Goal: Task Accomplishment & Management: Use online tool/utility

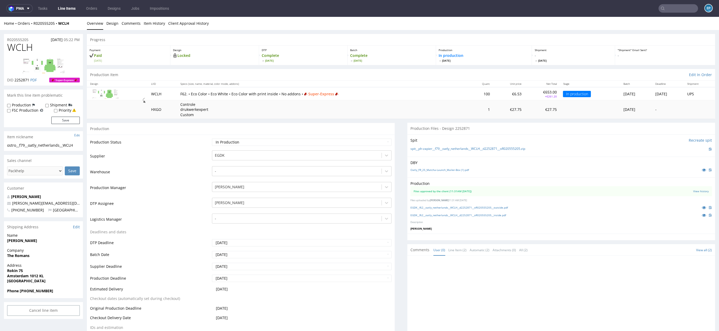
scroll to position [43, 0]
click at [62, 11] on link "Line Items" at bounding box center [67, 8] width 24 height 8
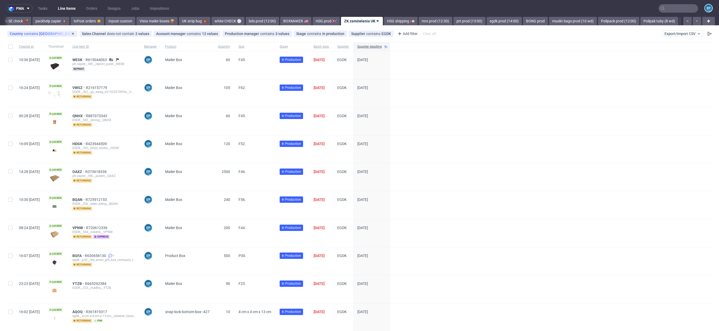
click at [31, 33] on span "contains" at bounding box center [31, 34] width 15 height 4
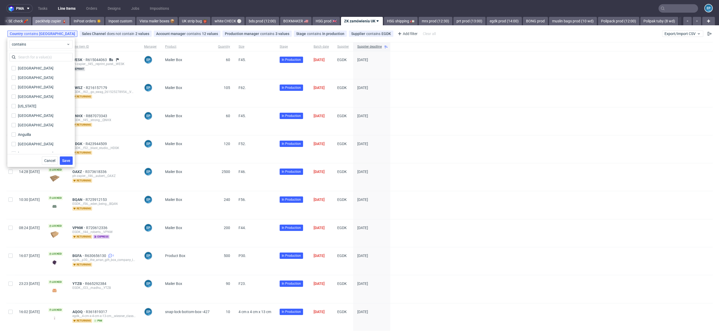
click at [32, 23] on link "packhelp zapier 🧯" at bounding box center [50, 21] width 37 height 8
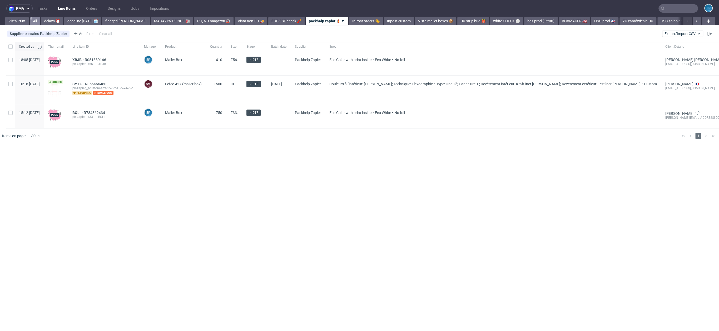
click at [37, 21] on link "All" at bounding box center [35, 21] width 10 height 8
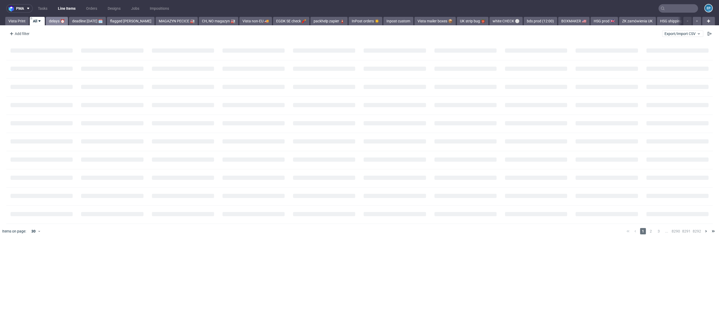
click at [63, 21] on link "delays ⏰" at bounding box center [57, 21] width 22 height 8
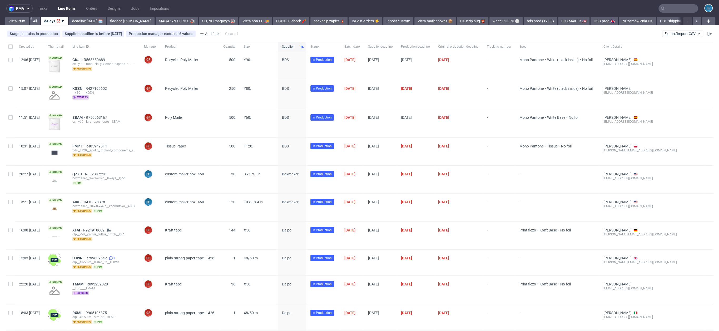
click at [289, 117] on span "BDS" at bounding box center [285, 117] width 7 height 4
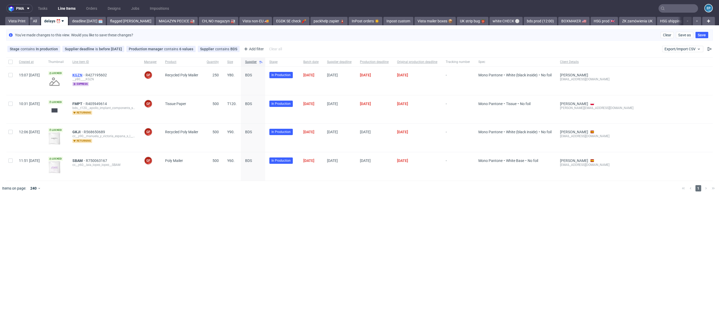
click at [86, 74] on span "KGZN" at bounding box center [78, 75] width 13 height 4
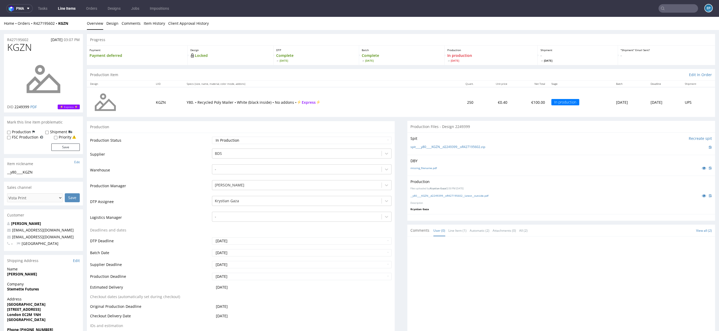
click at [67, 4] on link "Line Items" at bounding box center [67, 8] width 24 height 8
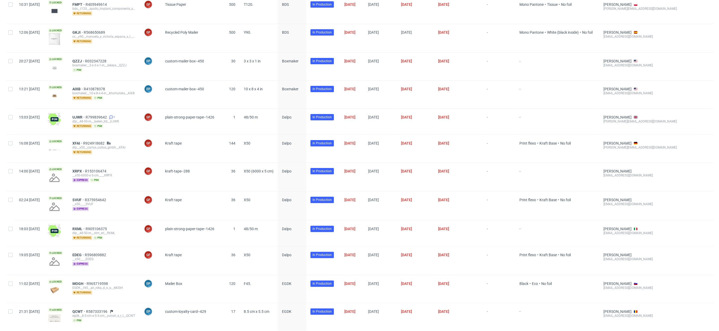
scroll to position [101, 0]
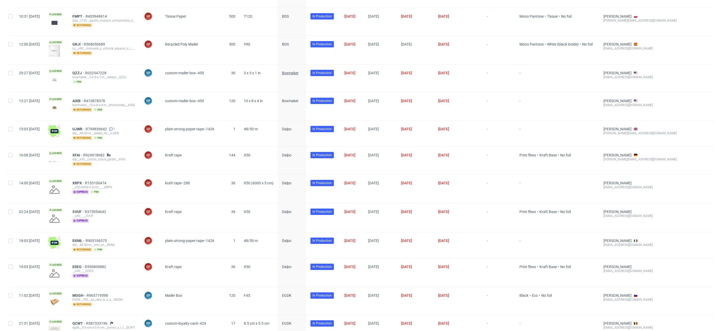
click at [299, 72] on span "Boxmaker" at bounding box center [290, 73] width 17 height 4
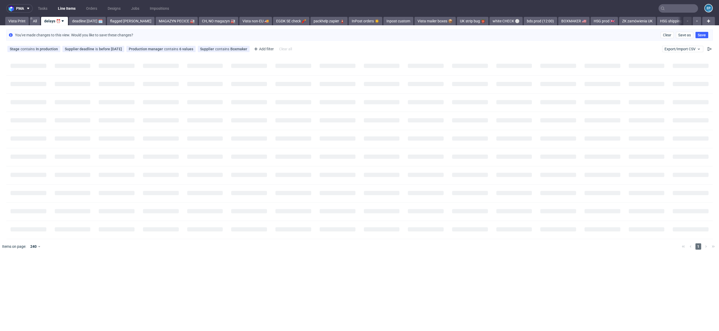
scroll to position [0, 0]
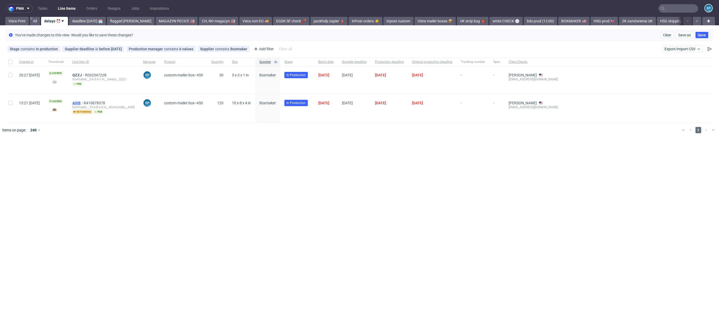
click at [84, 102] on span "AIXB" at bounding box center [77, 103] width 11 height 4
click at [662, 31] on div "You've made changes to this view. Would you like to save these changes? Clear S…" at bounding box center [359, 35] width 707 height 11
click at [665, 33] on span "Clear" at bounding box center [667, 35] width 8 height 4
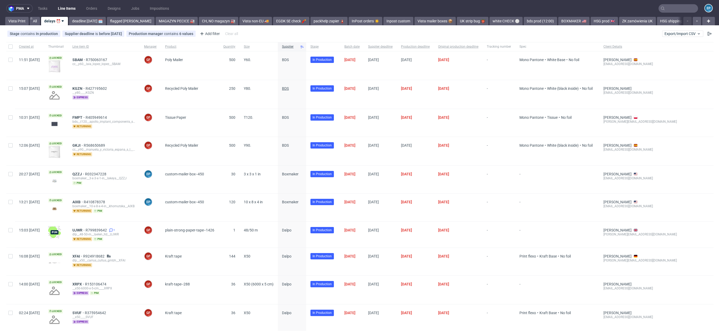
click at [289, 90] on span "BDS" at bounding box center [285, 88] width 7 height 4
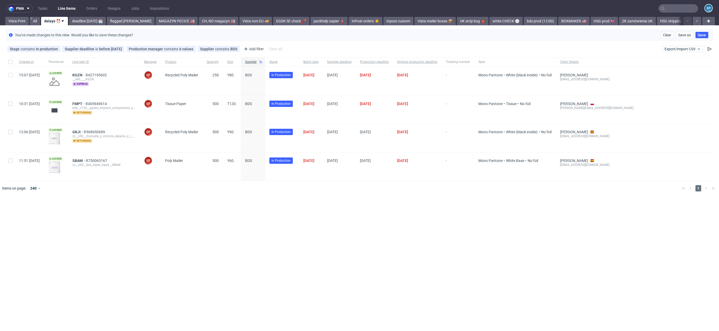
click at [10, 65] on div at bounding box center [10, 61] width 8 height 9
checkbox input "true"
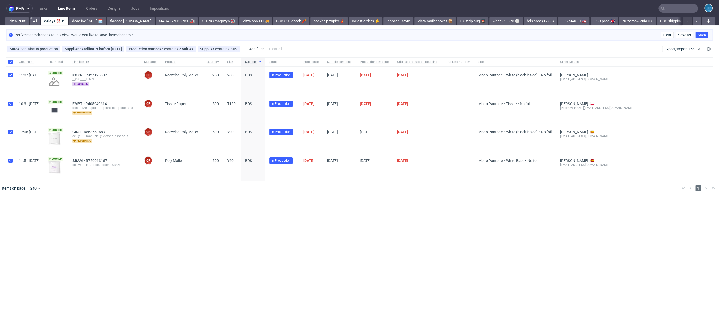
checkbox input "true"
click at [8, 75] on div at bounding box center [10, 81] width 8 height 28
checkbox input "false"
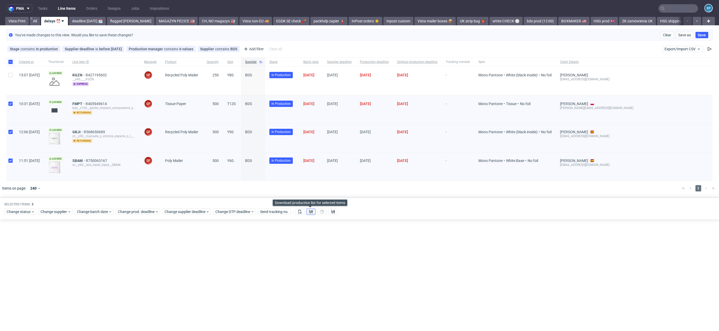
click at [309, 212] on use at bounding box center [311, 212] width 4 height 4
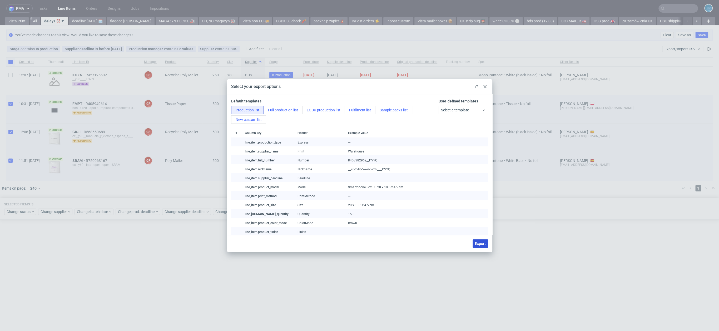
click at [479, 245] on span "Export" at bounding box center [480, 244] width 11 height 4
checkbox input "false"
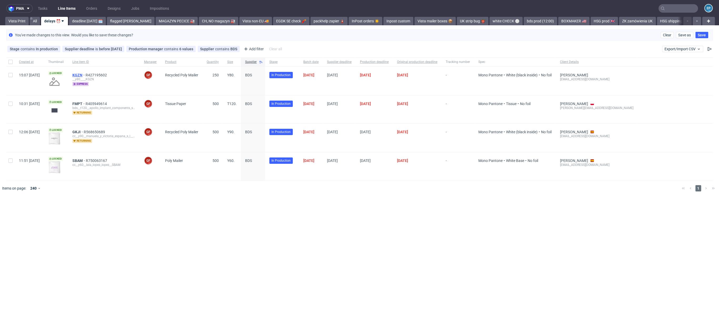
click at [86, 73] on span "KGZN" at bounding box center [78, 75] width 13 height 4
click at [672, 7] on input "text" at bounding box center [679, 8] width 40 height 8
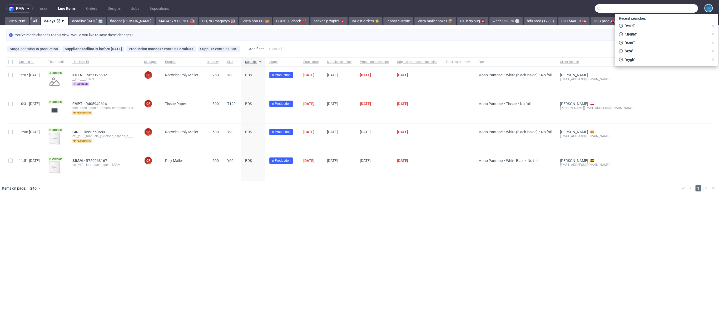
paste input "YIRR"
type input "YIRR"
click at [639, 26] on div "YIRR dlp__x50-6000-x-5-cm__dpz_services__ YIRR" at bounding box center [666, 21] width 95 height 9
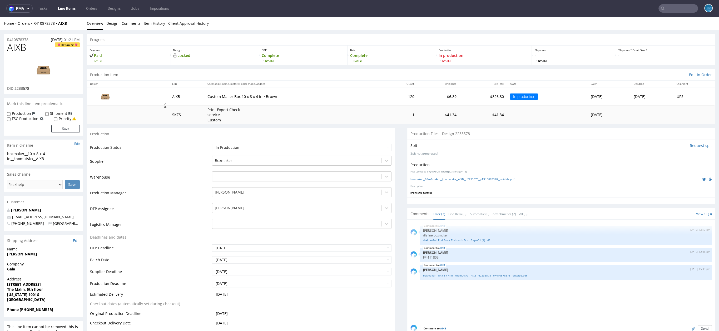
click at [681, 1] on nav "pma Tasks Line Items Orders Designs Jobs Impositions EP" at bounding box center [359, 8] width 719 height 17
click at [676, 11] on input "text" at bounding box center [679, 8] width 40 height 8
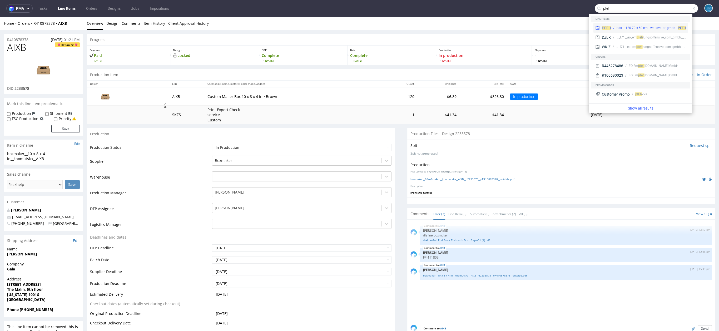
type input "pfeh"
click at [615, 25] on div "PFEH bds__t120-70-x-50-cm__we_love_pr_gmbh__ PFEH" at bounding box center [640, 27] width 95 height 9
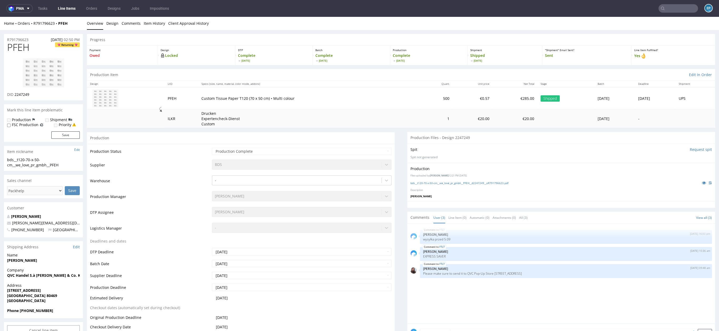
click at [11, 36] on div "R791796623 26.08.2025 02:50 PM" at bounding box center [43, 38] width 79 height 8
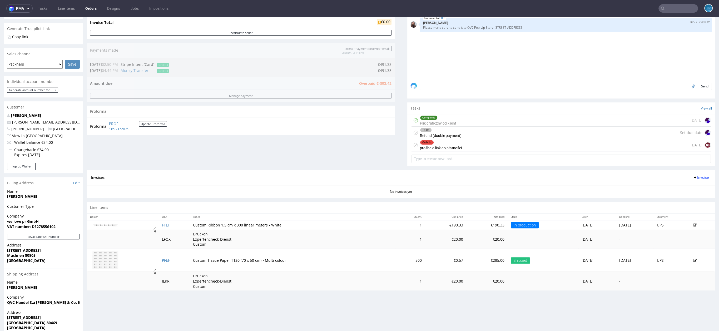
scroll to position [107, 0]
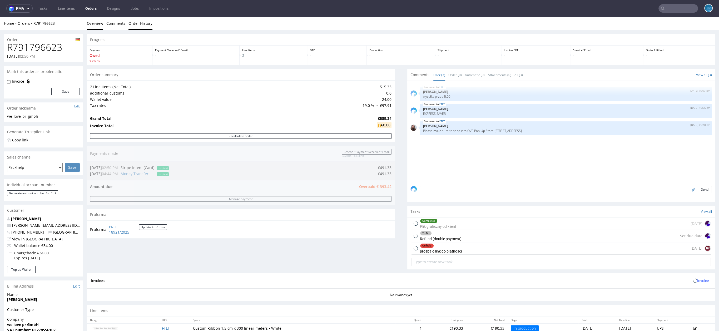
click at [135, 23] on link "Order History" at bounding box center [141, 23] width 24 height 13
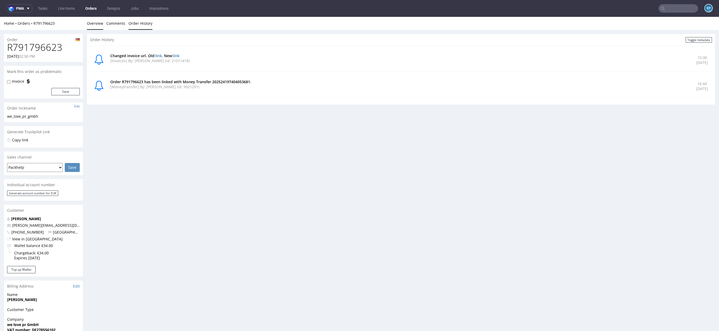
click at [96, 24] on link "Overview" at bounding box center [95, 23] width 16 height 13
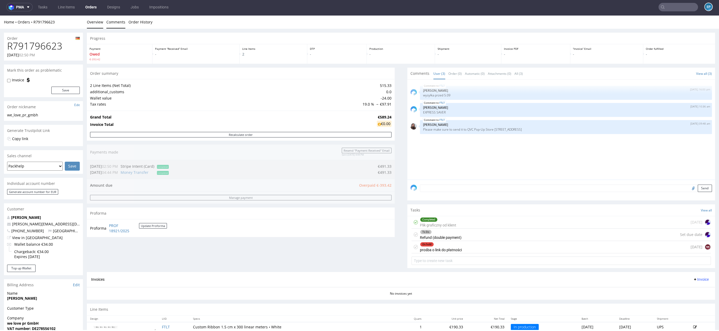
click at [110, 23] on link "Comments" at bounding box center [115, 22] width 19 height 13
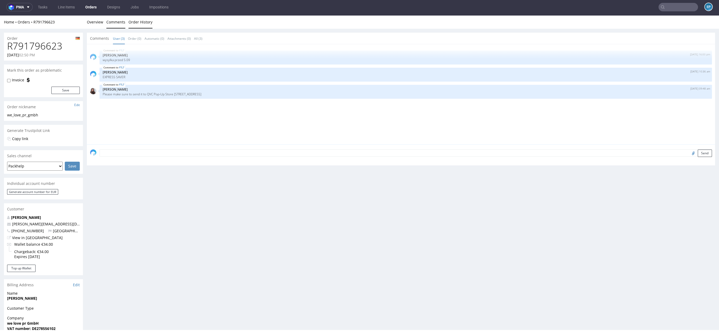
click at [142, 23] on link "Order History" at bounding box center [141, 22] width 24 height 13
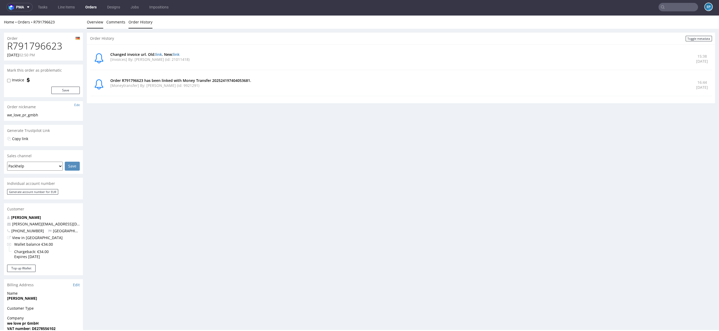
click at [92, 24] on link "Overview" at bounding box center [95, 22] width 16 height 13
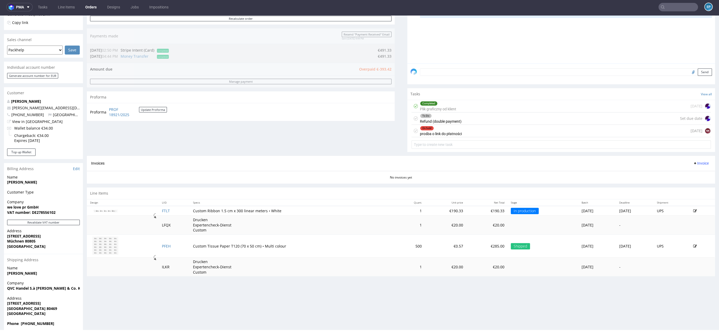
scroll to position [124, 0]
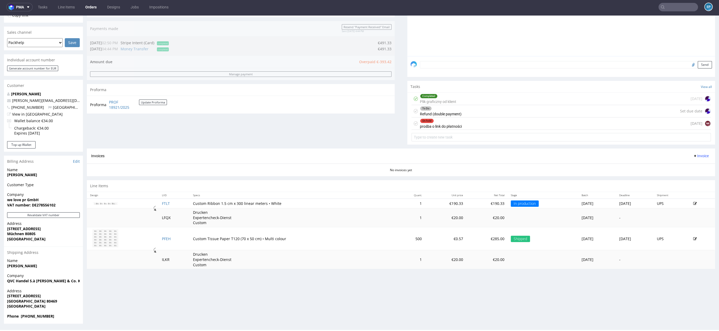
click at [34, 301] on strong "München 80469" at bounding box center [32, 301] width 50 height 5
click at [27, 229] on strong "Ungererstraße 129" at bounding box center [24, 228] width 34 height 5
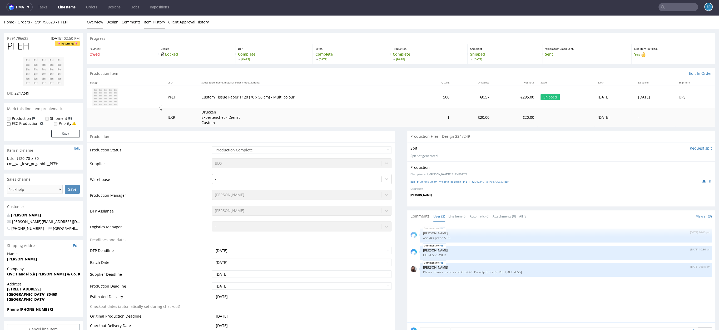
click at [152, 23] on link "Item History" at bounding box center [154, 22] width 21 height 13
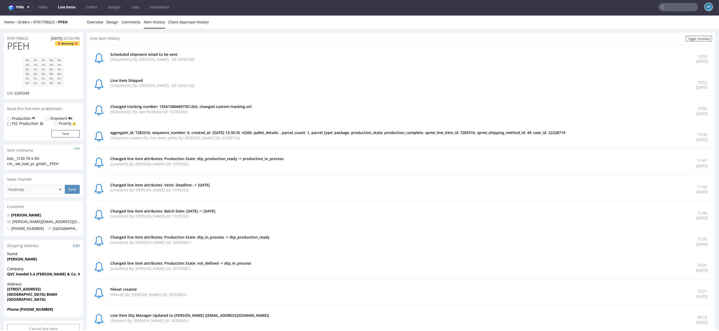
click at [333, 133] on p "aggregate_id: 7283316, sequence_number: 0, created_at: 2025-09-03 13:30:35 +020…" at bounding box center [400, 132] width 580 height 5
click at [196, 137] on p "[Shipment created for line item: pfeh] By: Maksymilian Szyszko (id: 22228719)" at bounding box center [400, 137] width 580 height 5
click at [699, 37] on link "Toggle metadata" at bounding box center [699, 39] width 26 height 6
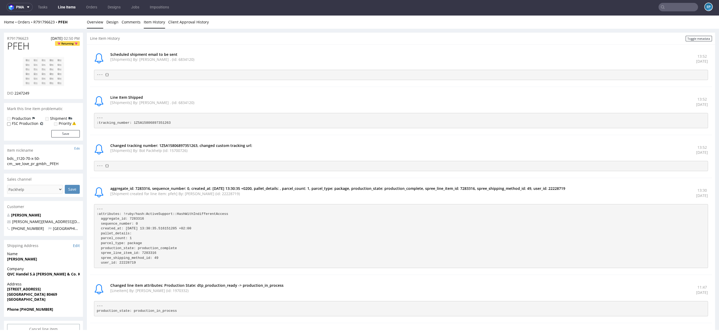
click at [92, 26] on link "Overview" at bounding box center [95, 22] width 16 height 13
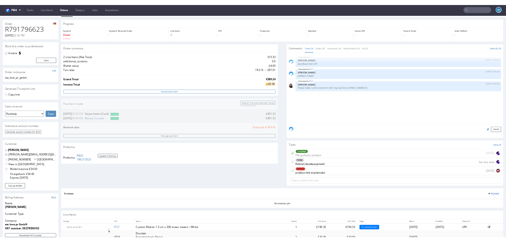
scroll to position [11, 0]
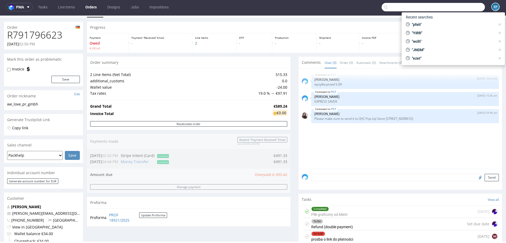
click at [450, 7] on input "text" at bounding box center [432, 7] width 103 height 8
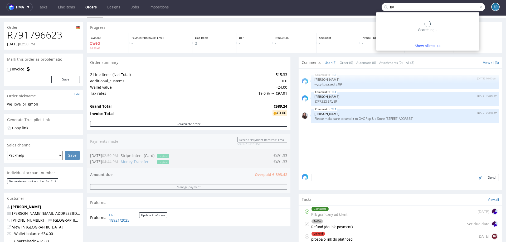
type input "u"
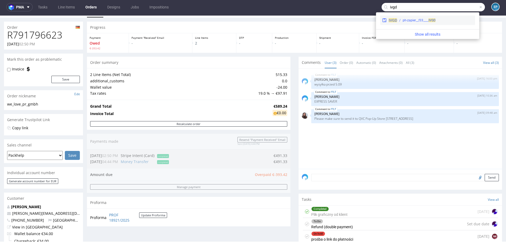
type input "ivgd"
click at [406, 21] on div "ph-zapier__f33____ IVGD" at bounding box center [418, 20] width 33 height 5
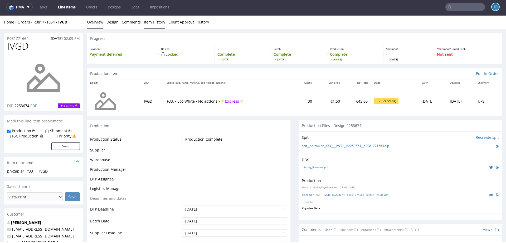
click at [153, 20] on link "Item History" at bounding box center [154, 22] width 21 height 13
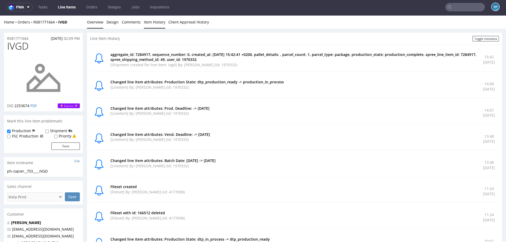
click at [95, 21] on link "Overview" at bounding box center [95, 22] width 16 height 13
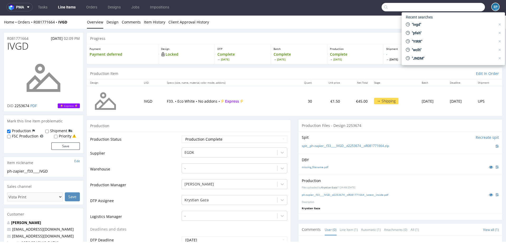
click at [454, 7] on input "text" at bounding box center [432, 7] width 103 height 8
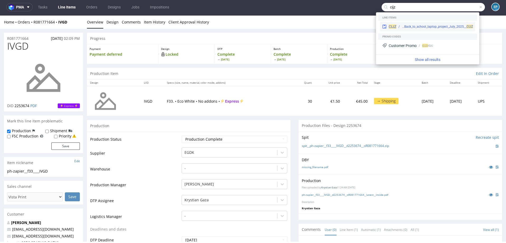
type input "cijz"
click at [403, 24] on div "egdk__custom__Back_Market_Back_to_school_laptop_project_July_2025__ CIJZ" at bounding box center [437, 26] width 71 height 5
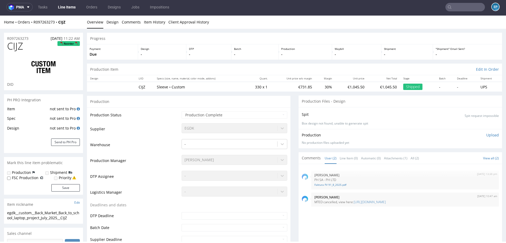
click at [454, 7] on input "text" at bounding box center [465, 7] width 40 height 8
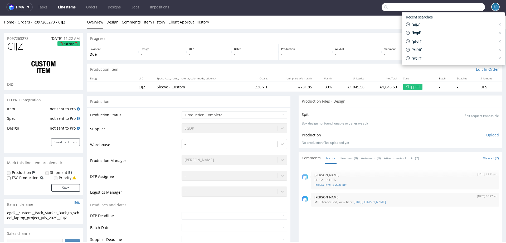
paste input "XXRG"
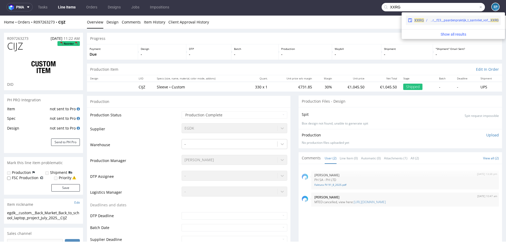
type input "XXRG"
click at [425, 23] on div "XXRG ph-zapier__f23__paardenpraktijk_t_santvliet_vof__ XXRG" at bounding box center [453, 20] width 95 height 9
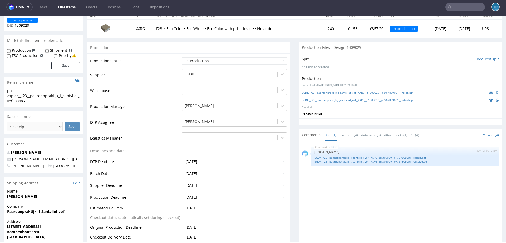
scroll to position [67, 0]
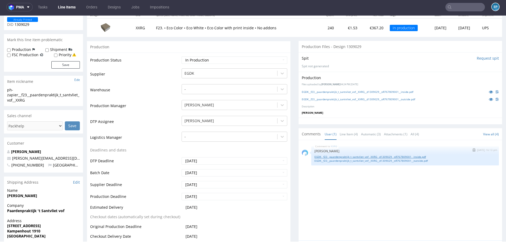
click at [364, 156] on link "EGDK__f23__paardenpraktijk_t_santvliet_vof__XXRG__d1309029__oR767809001__inside…" at bounding box center [404, 157] width 181 height 4
click at [366, 161] on link "EGDK__f23__paardenpraktijk_t_santvliet_vof__XXRG__d1309029__oR767809001__outsid…" at bounding box center [404, 161] width 181 height 4
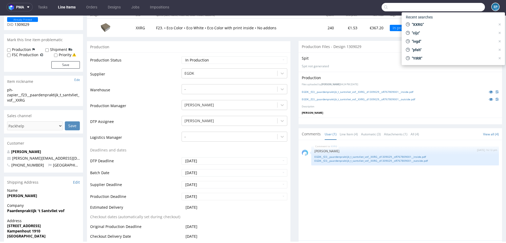
click at [460, 6] on input "text" at bounding box center [432, 7] width 103 height 8
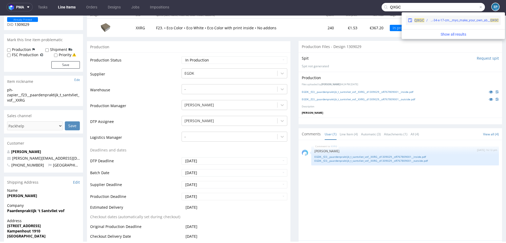
type input "QXGC"
click at [435, 21] on div "bds__b82-30-5-x-34-x-17-cm__myo_make_your_own_ab__ QXGC" at bounding box center [464, 20] width 69 height 5
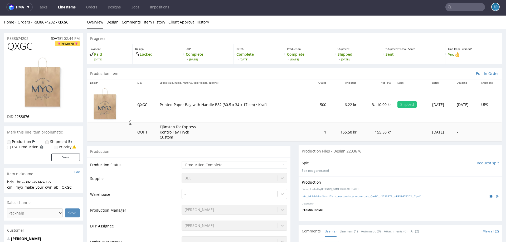
click at [462, 4] on input "text" at bounding box center [465, 7] width 40 height 8
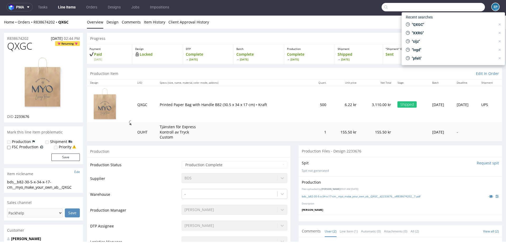
paste input "XVGJ"
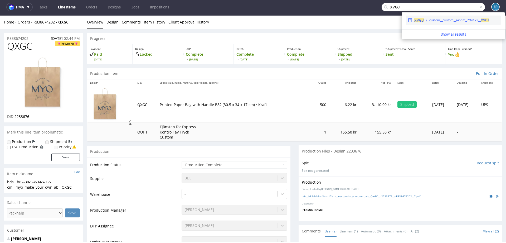
type input "XVGJ"
click at [436, 23] on div "XVGJ custom__custom__reprint_PO4193__ XVGJ" at bounding box center [453, 20] width 95 height 9
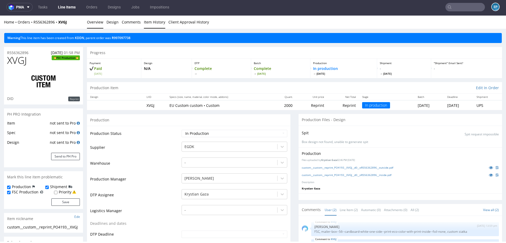
click at [146, 24] on link "Item History" at bounding box center [154, 22] width 21 height 13
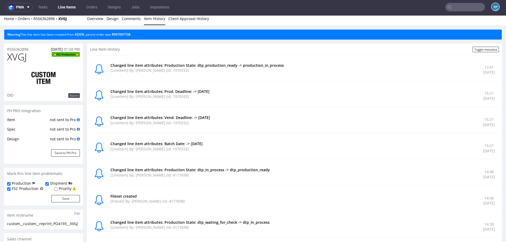
scroll to position [4, 0]
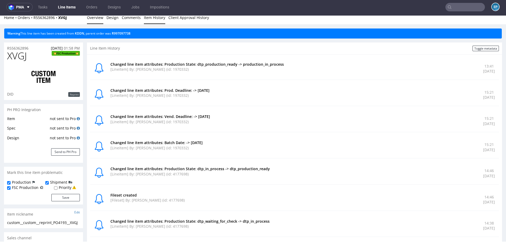
click at [98, 22] on link "Overview" at bounding box center [95, 17] width 16 height 13
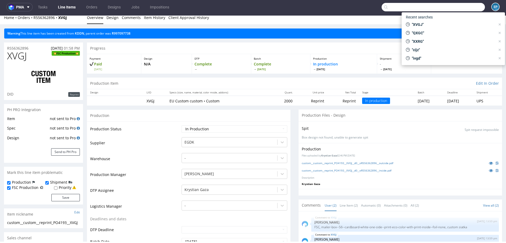
click at [468, 7] on input "text" at bounding box center [432, 7] width 103 height 8
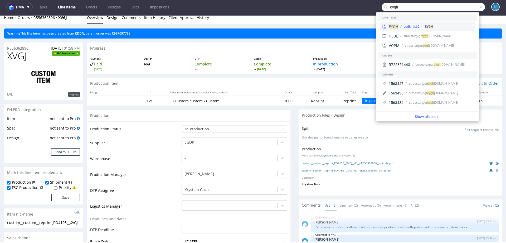
type input "eygh"
click at [415, 25] on div "egdk__fs62____ EYGH" at bounding box center [418, 26] width 29 height 5
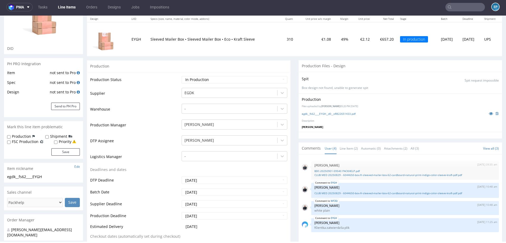
scroll to position [65, 0]
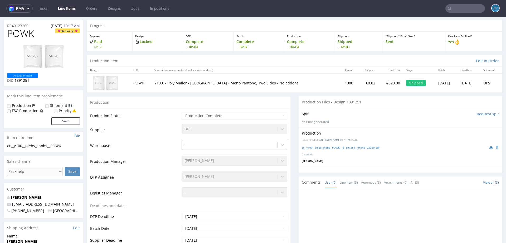
scroll to position [8, 0]
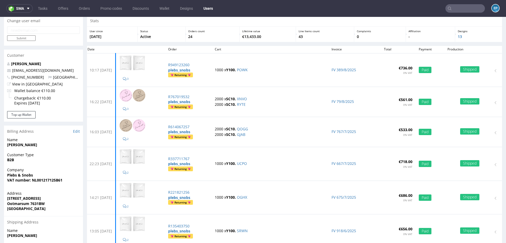
scroll to position [19, 0]
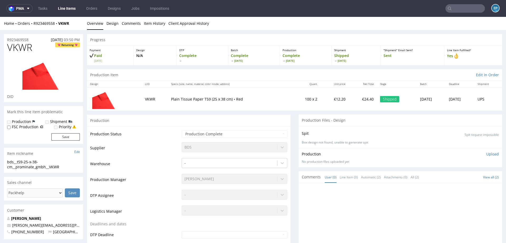
click at [463, 9] on input "text" at bounding box center [465, 8] width 40 height 8
paste input "R004297998"
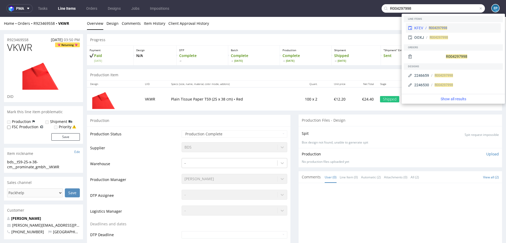
type input "R004297998"
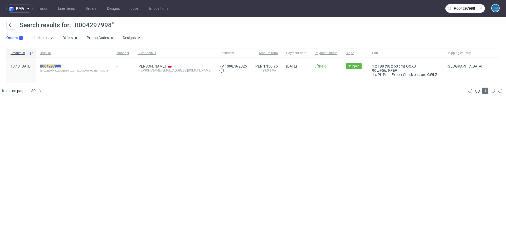
click at [61, 66] on mark "R004297998" at bounding box center [50, 66] width 21 height 4
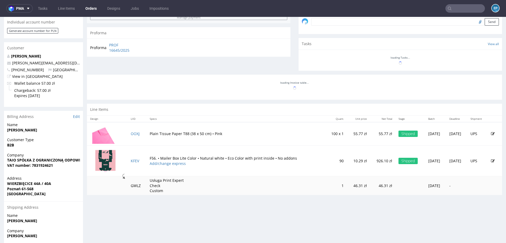
scroll to position [210, 0]
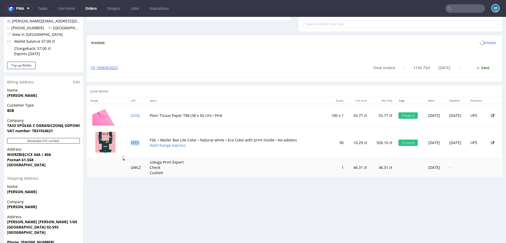
click at [134, 127] on td "KFEV" at bounding box center [136, 142] width 19 height 31
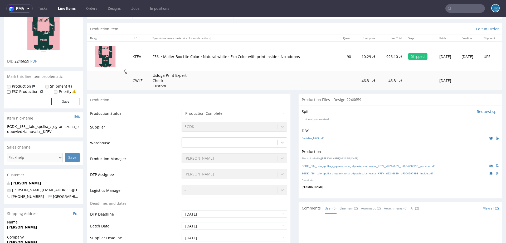
scroll to position [47, 0]
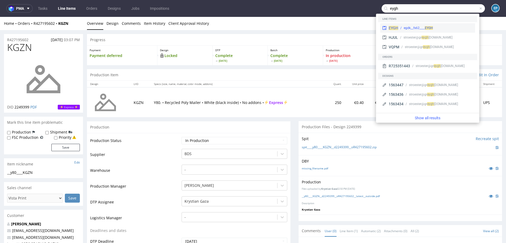
type input "eygh"
click at [422, 26] on div "egdk__fs62____ EYGH" at bounding box center [418, 28] width 29 height 5
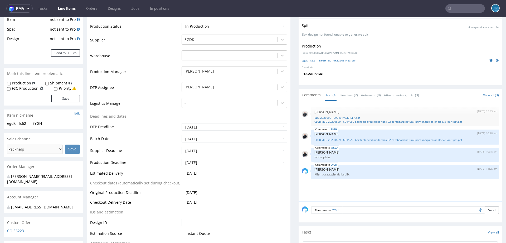
scroll to position [119, 0]
click at [489, 58] on icon at bounding box center [491, 59] width 4 height 4
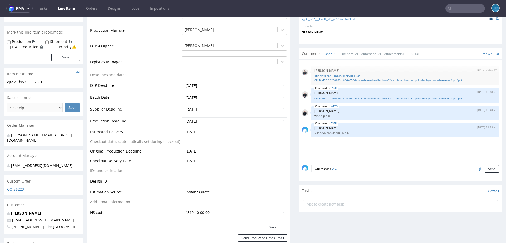
scroll to position [161, 0]
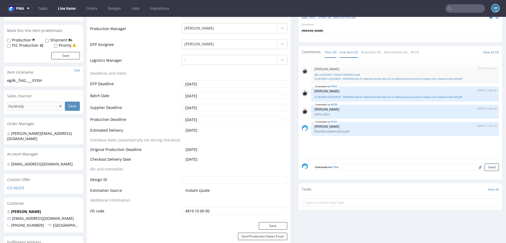
click at [346, 53] on link "Line Item (2)" at bounding box center [349, 51] width 18 height 11
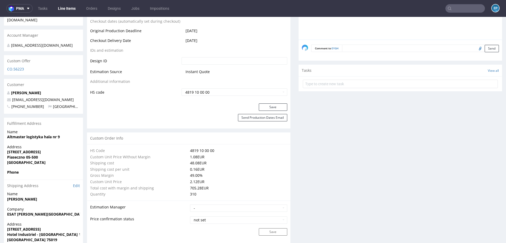
scroll to position [253, 0]
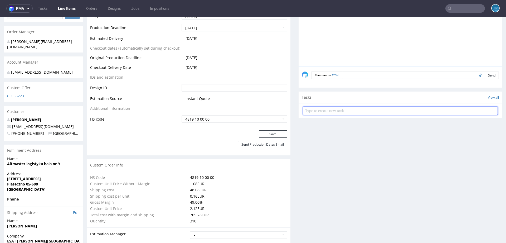
click at [333, 112] on input "text" at bounding box center [400, 110] width 195 height 8
type input "s"
type input "issue design EYGH"
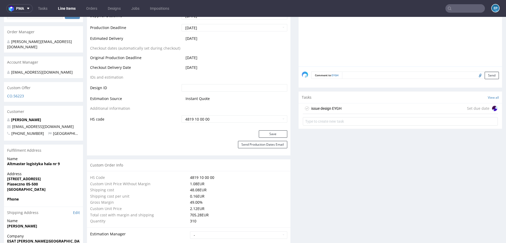
click at [331, 109] on div "issue design EYGH" at bounding box center [326, 108] width 30 height 6
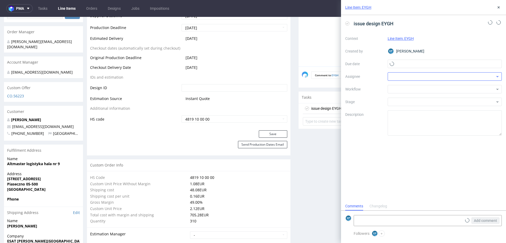
scroll to position [4, 0]
click at [410, 64] on input "text" at bounding box center [444, 64] width 114 height 8
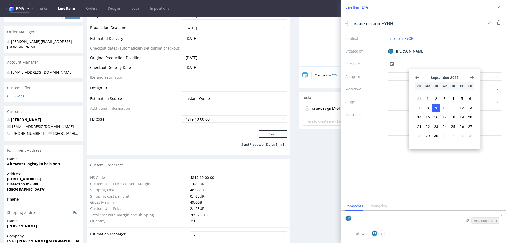
click at [436, 109] on span "9" at bounding box center [436, 107] width 2 height 5
type input "[DATE]"
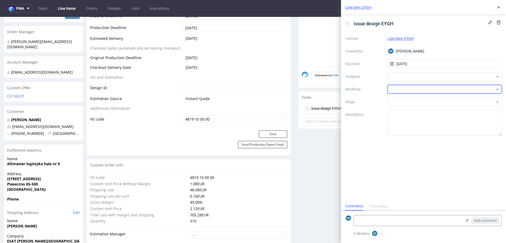
click at [406, 93] on div at bounding box center [444, 89] width 114 height 8
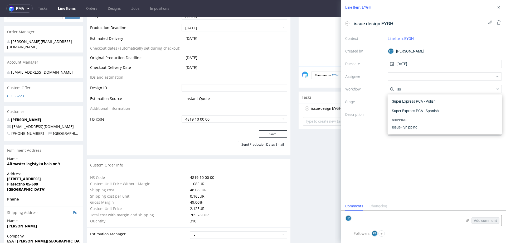
scroll to position [0, 0]
type input "issu"
click at [403, 109] on div "DTP - Issue" at bounding box center [445, 107] width 110 height 9
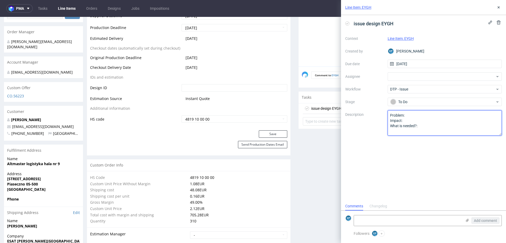
drag, startPoint x: 428, startPoint y: 127, endPoint x: 360, endPoint y: 110, distance: 70.3
click at [360, 110] on div "Context Line Item: EYGH Created by EP [PERSON_NAME] Due date [DATE] Assignee Wo…" at bounding box center [423, 84] width 156 height 101
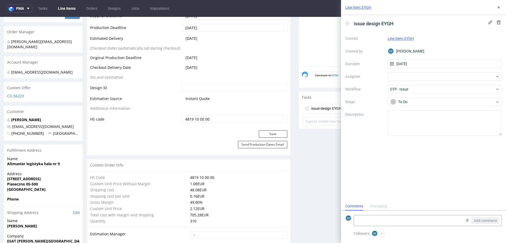
click at [396, 81] on div "Context Line Item: EYGH Created by EP [PERSON_NAME] Due date [DATE] Assignee Wo…" at bounding box center [423, 84] width 156 height 101
click at [392, 77] on div at bounding box center [444, 76] width 114 height 8
type input "joz"
click at [397, 86] on div "[PERSON_NAME]" at bounding box center [445, 88] width 110 height 8
click at [411, 125] on textarea at bounding box center [444, 122] width 114 height 25
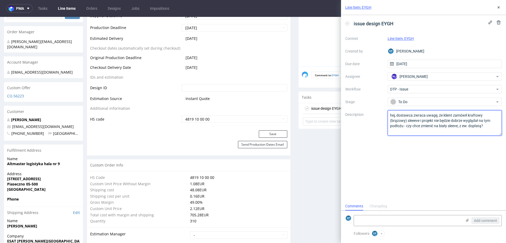
type textarea "hej, dostawca zwraca uwagę, że klient zamówił kraftowy (brązowy) sleeeve i proj…"
click at [391, 164] on div "issue design EYGH Context Line Item: EYGH Created by EP Ewa Prus Due date 09/09…" at bounding box center [423, 108] width 165 height 186
click at [496, 8] on button at bounding box center [498, 7] width 6 height 6
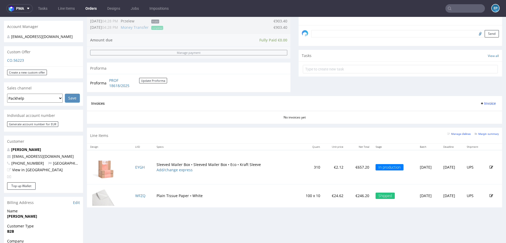
scroll to position [173, 0]
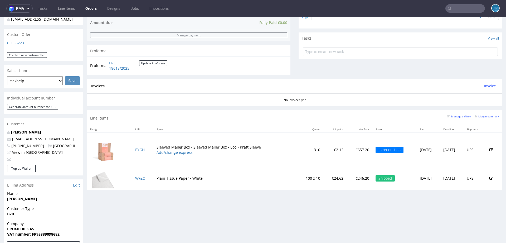
click at [489, 148] on icon at bounding box center [491, 150] width 4 height 4
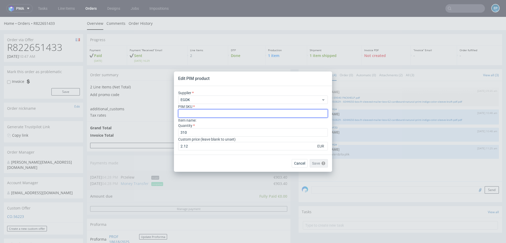
click at [232, 114] on input "text" at bounding box center [253, 113] width 150 height 8
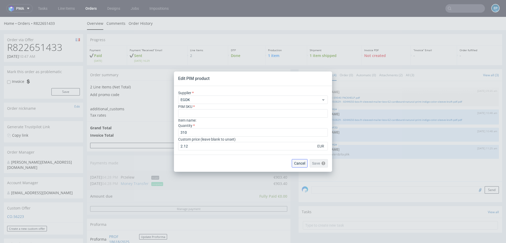
click at [297, 164] on span "Cancel" at bounding box center [299, 163] width 11 height 4
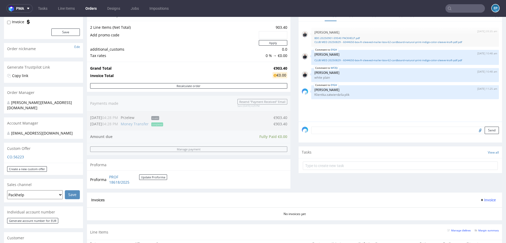
scroll to position [206, 0]
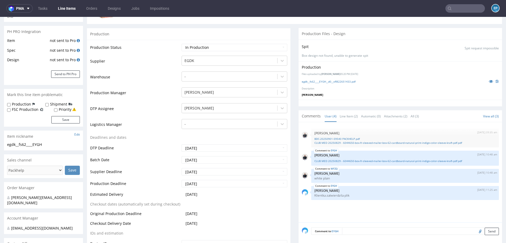
scroll to position [96, 0]
click at [340, 116] on link "Line Item (2)" at bounding box center [349, 116] width 18 height 11
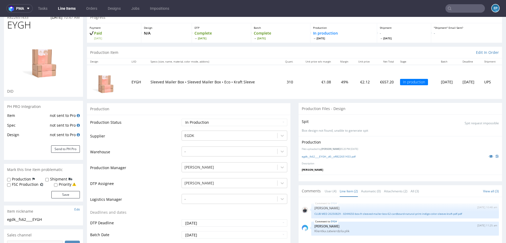
scroll to position [22, 0]
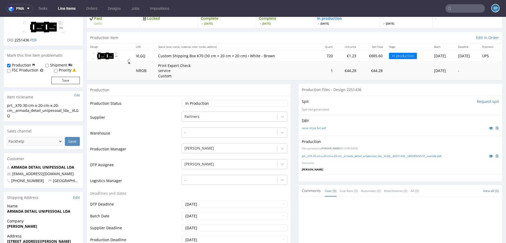
scroll to position [57, 0]
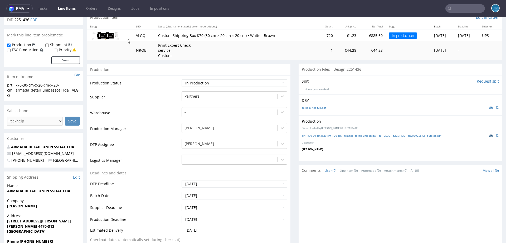
click at [489, 135] on icon at bounding box center [491, 136] width 4 height 4
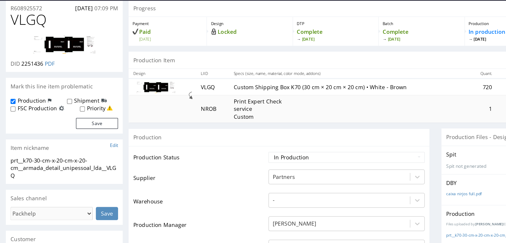
scroll to position [21, 0]
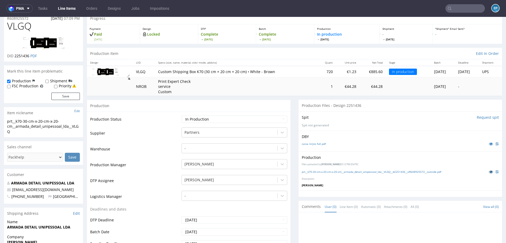
click at [489, 171] on icon at bounding box center [491, 172] width 4 height 4
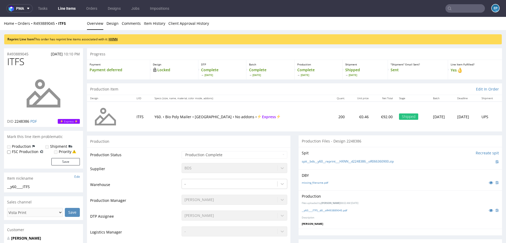
click at [116, 38] on link "HXNN" at bounding box center [113, 39] width 9 height 4
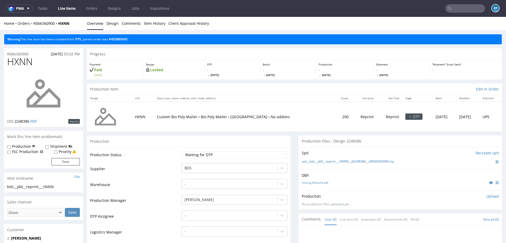
click at [19, 144] on label "Production" at bounding box center [21, 146] width 19 height 5
click at [11, 145] on input "Production" at bounding box center [8, 147] width 3 height 4
checkbox input "true"
click at [47, 147] on input "Shipment" at bounding box center [46, 147] width 3 height 4
checkbox input "true"
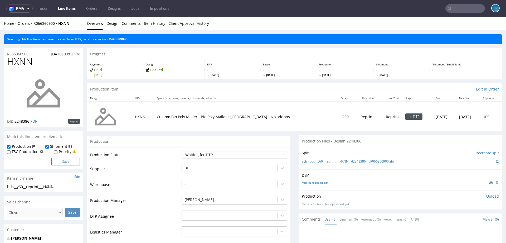
click at [68, 161] on button "Save" at bounding box center [65, 161] width 28 height 7
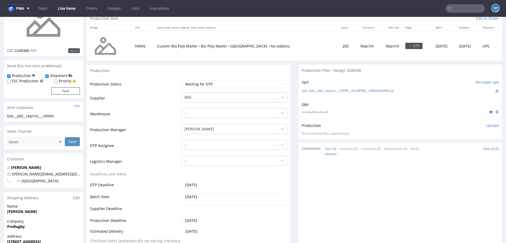
scroll to position [72, 0]
click at [192, 126] on div at bounding box center [229, 127] width 90 height 6
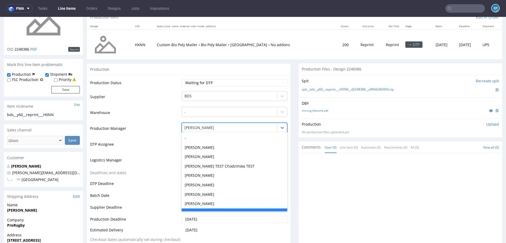
scroll to position [10, 0]
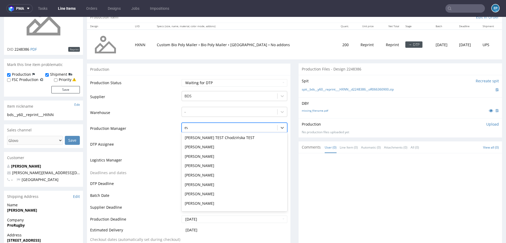
type input "ewa"
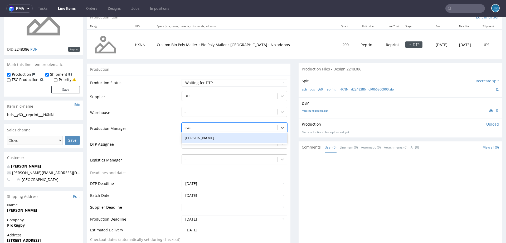
click at [192, 136] on div "[PERSON_NAME]" at bounding box center [234, 137] width 106 height 9
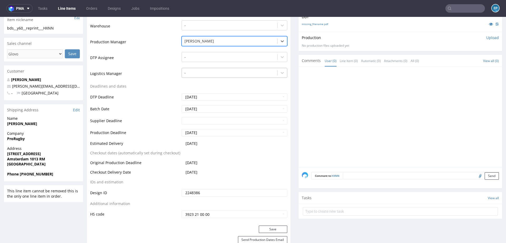
scroll to position [184, 0]
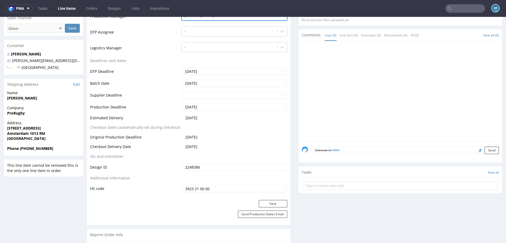
click at [361, 151] on textarea at bounding box center [421, 149] width 156 height 7
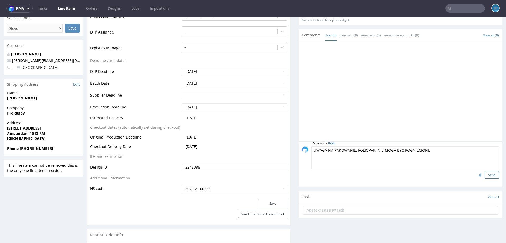
type textarea "UWAGA NA PAKOWANIE, FOLIOPAKI NIE MOGA BYC POGNIECIONE"
click at [485, 172] on button "Send" at bounding box center [491, 174] width 14 height 7
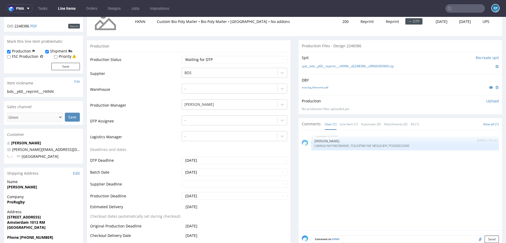
scroll to position [110, 0]
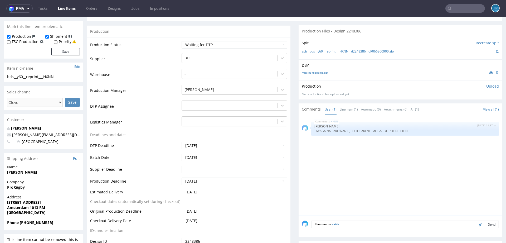
click at [353, 229] on div "Comment to HXNN Send" at bounding box center [399, 225] width 203 height 21
click at [352, 228] on div "Comment to HXNN Send" at bounding box center [399, 225] width 203 height 21
click at [351, 227] on textarea at bounding box center [405, 231] width 188 height 23
paste textarea "https://packhelp.slack.com/archives/C08TP6D5GBA/p1757075312929309"
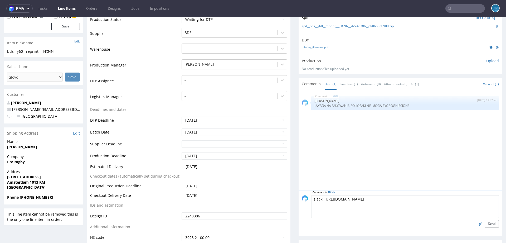
scroll to position [140, 0]
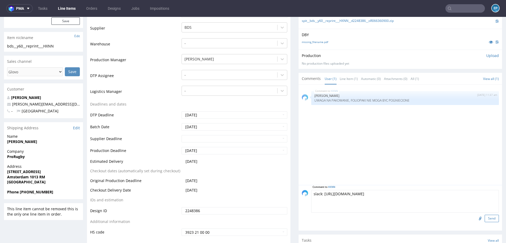
type textarea "slack: https://packhelp.slack.com/archives/C08TP6D5GBA/p1757075312929309"
click at [490, 218] on button "Send" at bounding box center [491, 217] width 14 height 7
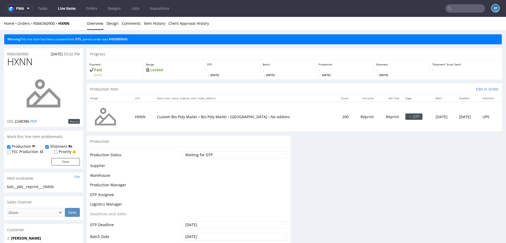
scroll to position [0, 0]
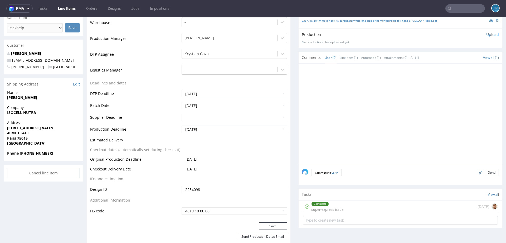
scroll to position [157, 0]
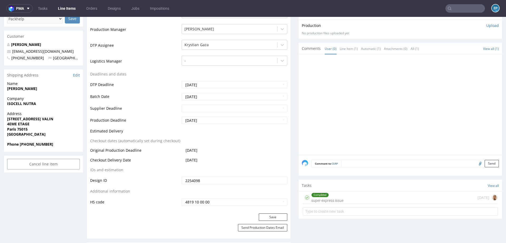
click at [345, 199] on div "Completed super-express issue [DATE]" at bounding box center [400, 197] width 195 height 12
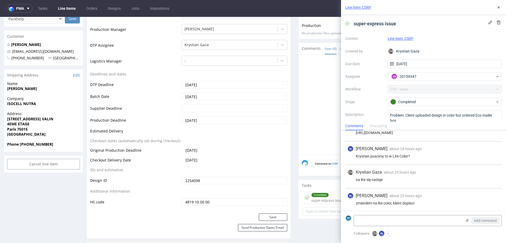
scroll to position [13, 0]
click at [498, 8] on use at bounding box center [498, 7] width 2 height 2
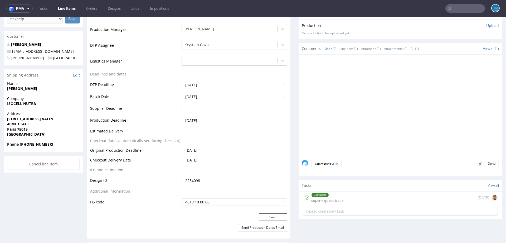
scroll to position [158, 0]
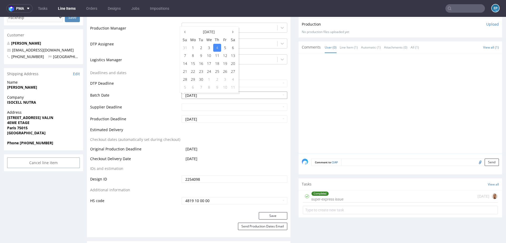
click at [201, 57] on td "9" at bounding box center [201, 56] width 8 height 8
type input "[DATE]"
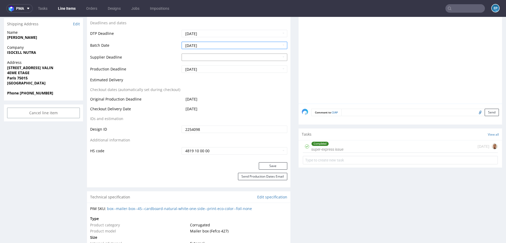
scroll to position [209, 0]
click at [204, 54] on input "text" at bounding box center [234, 55] width 106 height 7
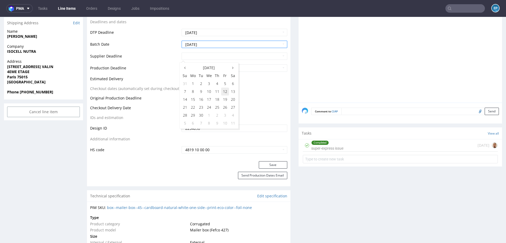
click at [224, 91] on td "12" at bounding box center [225, 91] width 8 height 8
type input "[DATE]"
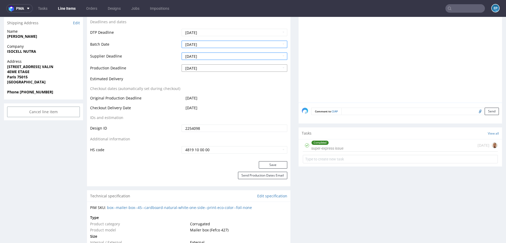
click at [208, 68] on input "[DATE]" at bounding box center [234, 67] width 106 height 7
click at [223, 103] on td "12" at bounding box center [225, 103] width 8 height 8
type input "[DATE]"
click at [271, 162] on button "Save" at bounding box center [273, 164] width 28 height 7
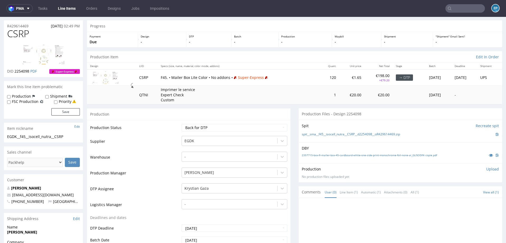
scroll to position [0, 0]
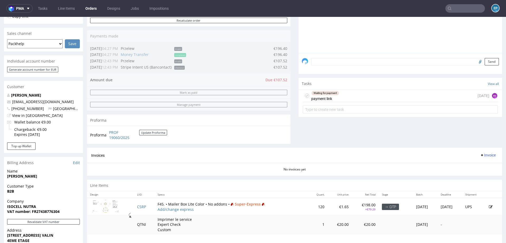
scroll to position [125, 0]
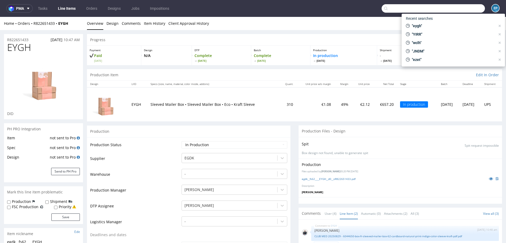
click at [450, 6] on input "text" at bounding box center [432, 8] width 103 height 8
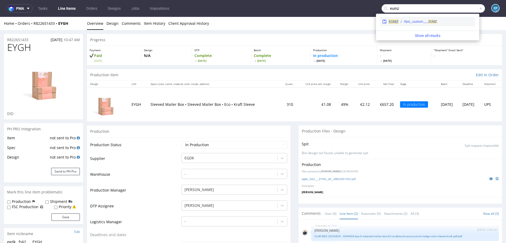
type input "eumz"
click at [402, 24] on div "tfpd__custom____ EUMZ" at bounding box center [435, 21] width 75 height 5
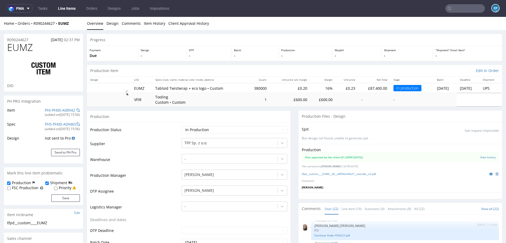
scroll to position [368, 0]
click at [67, 11] on link "Line Items" at bounding box center [67, 8] width 24 height 8
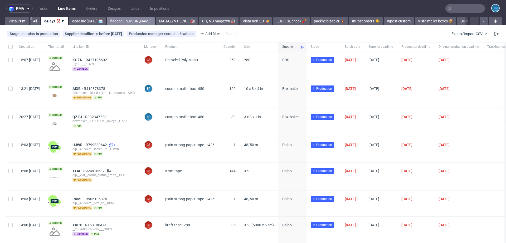
click at [123, 23] on link "flagged [PERSON_NAME]" at bounding box center [131, 21] width 48 height 8
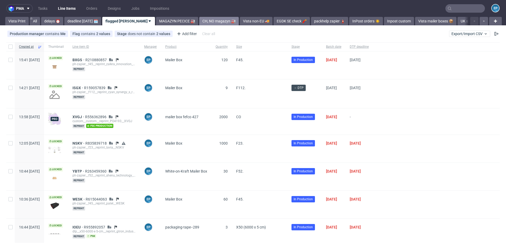
click at [199, 21] on link "CH, NO magazyn 🏭" at bounding box center [219, 21] width 40 height 8
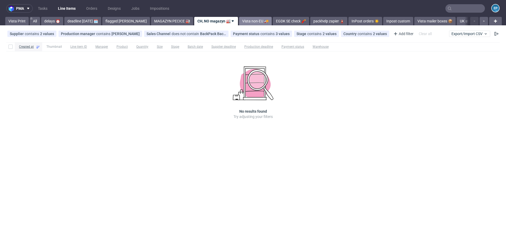
click at [239, 20] on link "Vista non-EU 🚚" at bounding box center [255, 21] width 33 height 8
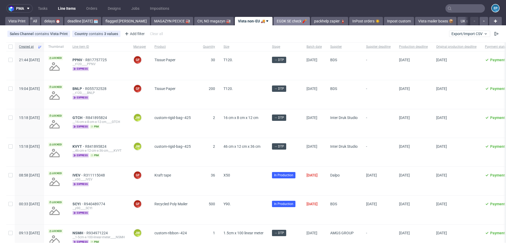
click at [281, 21] on link "EGDK SE check 🧨" at bounding box center [291, 21] width 36 height 8
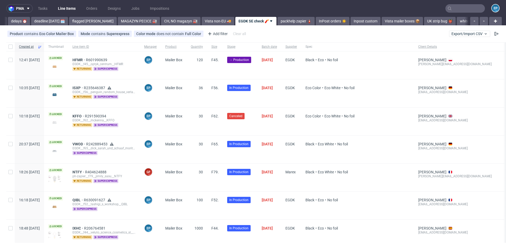
click at [281, 21] on link "packhelp zapier 🧯" at bounding box center [295, 21] width 37 height 8
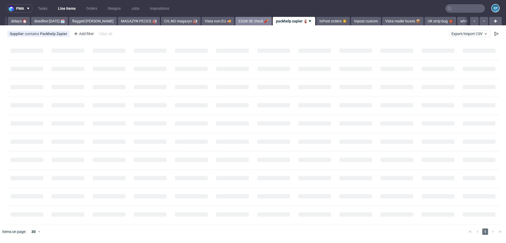
scroll to position [0, 71]
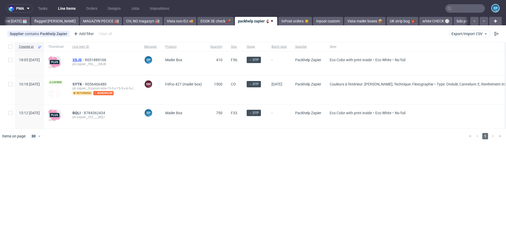
click at [85, 60] on span "XBJB" at bounding box center [78, 60] width 12 height 4
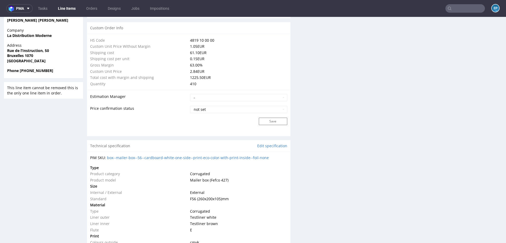
scroll to position [380, 0]
drag, startPoint x: 278, startPoint y: 156, endPoint x: 117, endPoint y: 156, distance: 160.4
click at [117, 156] on div "PIM SKU: box--mailer-box--56--cardboard-white-one-side--print-eco-color-with-pr…" at bounding box center [188, 156] width 197 height 5
copy link "mailer-box--56--cardboard-white-one-side--print-eco-color-with-print-inside--fo…"
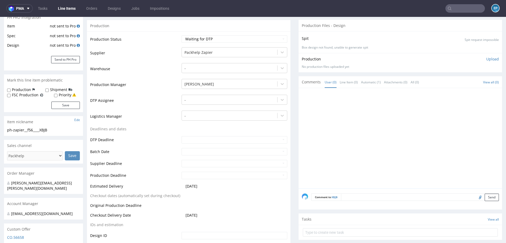
scroll to position [0, 0]
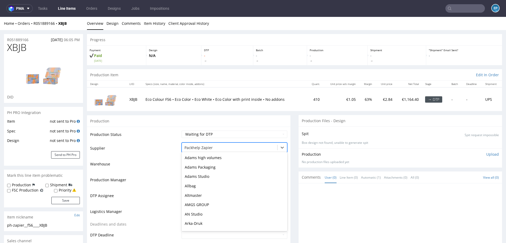
click at [190, 149] on div at bounding box center [229, 147] width 90 height 6
type input "eg"
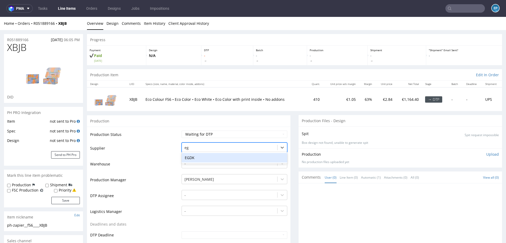
click at [191, 155] on div "EGDK" at bounding box center [234, 157] width 106 height 9
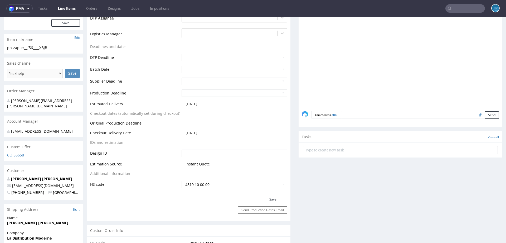
scroll to position [198, 0]
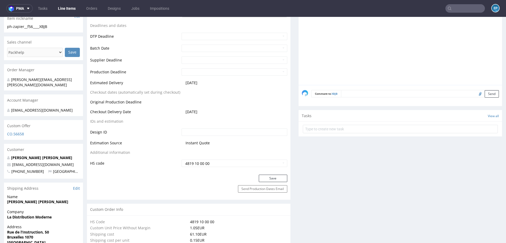
click at [264, 173] on div "Production Status Waiting for Artwork Waiting for Diecut Waiting for Mockup Wai…" at bounding box center [188, 51] width 203 height 246
click at [264, 174] on button "Save" at bounding box center [273, 177] width 28 height 7
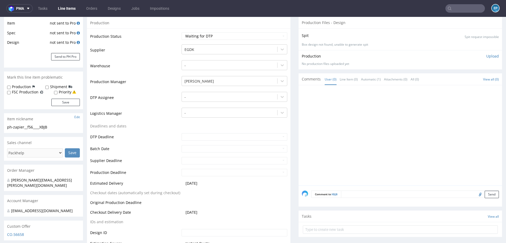
scroll to position [0, 0]
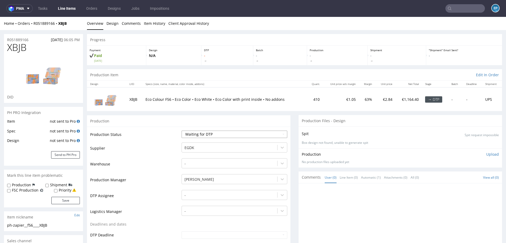
click at [196, 133] on select "Waiting for Artwork Waiting for Diecut Waiting for Mockup Waiting for DTP Waiti…" at bounding box center [234, 133] width 106 height 7
select select "pre_dtp_waiting_for_artwork"
click at [181, 130] on select "Waiting for Artwork Waiting for Diecut Waiting for Mockup Waiting for DTP Waiti…" at bounding box center [234, 133] width 106 height 7
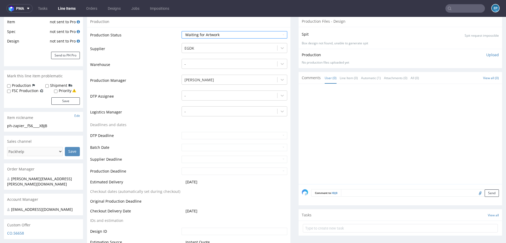
scroll to position [194, 0]
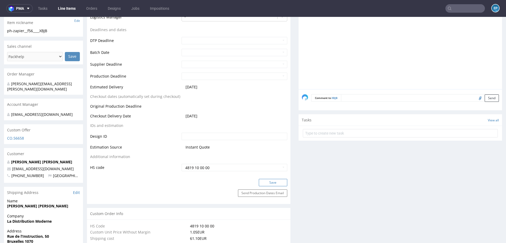
click at [272, 185] on button "Save" at bounding box center [273, 182] width 28 height 7
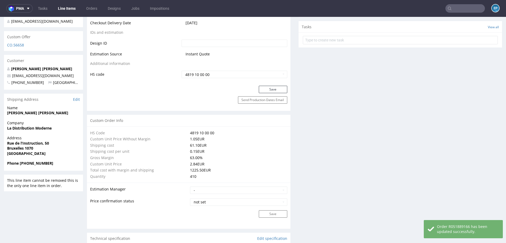
scroll to position [0, 0]
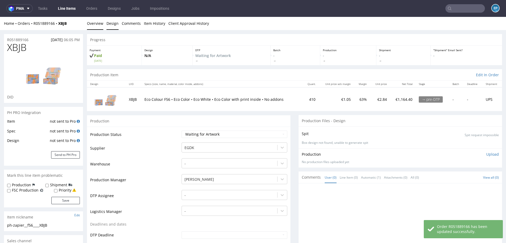
click at [109, 23] on link "Design" at bounding box center [112, 23] width 12 height 13
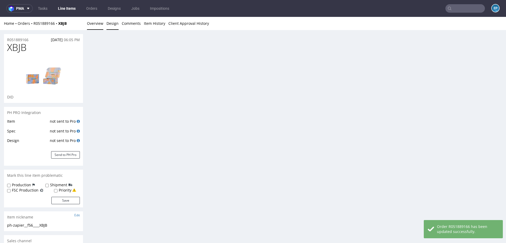
click at [92, 24] on link "Overview" at bounding box center [95, 23] width 16 height 13
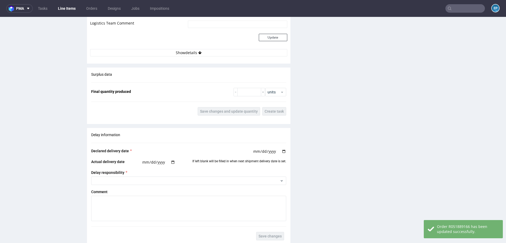
scroll to position [844, 0]
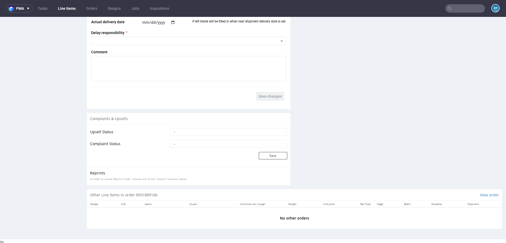
click at [65, 8] on link "Line Items" at bounding box center [67, 8] width 24 height 8
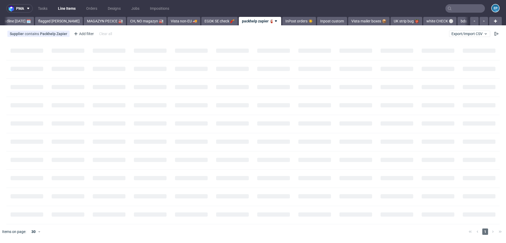
scroll to position [0, 71]
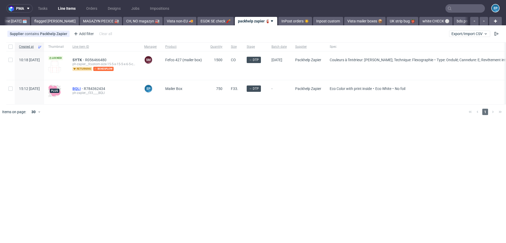
click at [84, 89] on span "BQLI" at bounding box center [77, 88] width 11 height 4
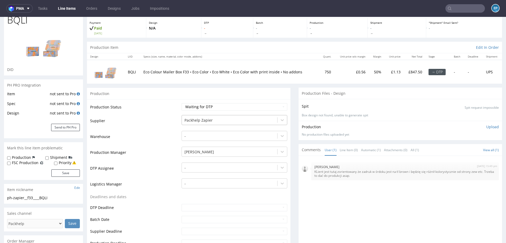
scroll to position [29, 0]
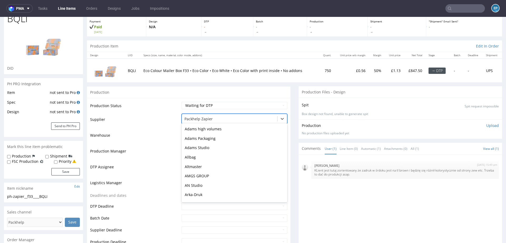
click at [206, 116] on div at bounding box center [229, 119] width 90 height 6
type input "eg"
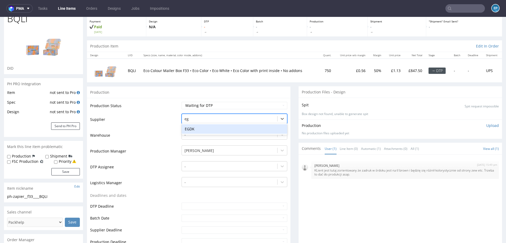
click at [203, 127] on div "EGDK" at bounding box center [234, 128] width 106 height 9
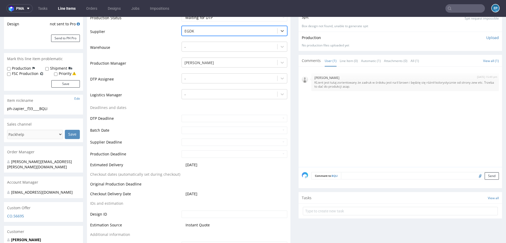
scroll to position [168, 0]
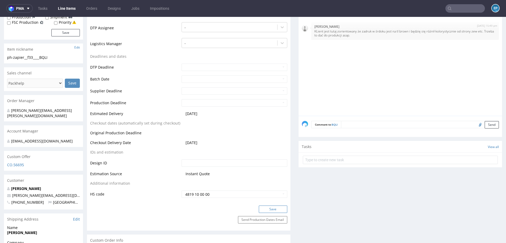
click at [263, 206] on button "Save" at bounding box center [273, 208] width 28 height 7
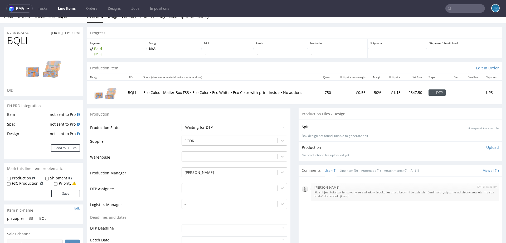
scroll to position [0, 0]
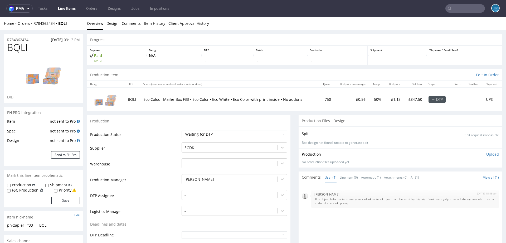
click at [71, 9] on link "Line Items" at bounding box center [67, 8] width 24 height 8
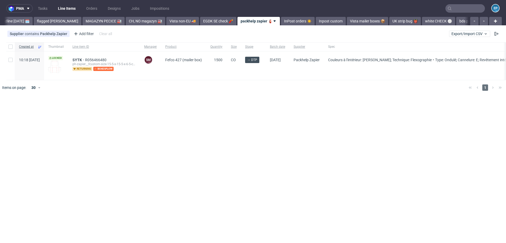
scroll to position [0, 71]
click at [278, 22] on link "InPost orders ☀️" at bounding box center [295, 21] width 34 height 8
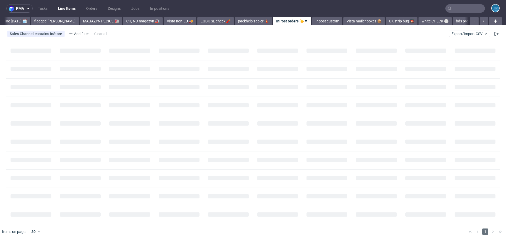
scroll to position [0, 107]
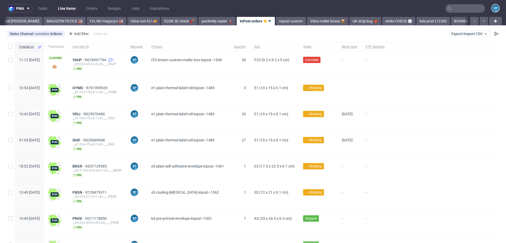
click at [276, 22] on link "Inpost custom" at bounding box center [291, 21] width 30 height 8
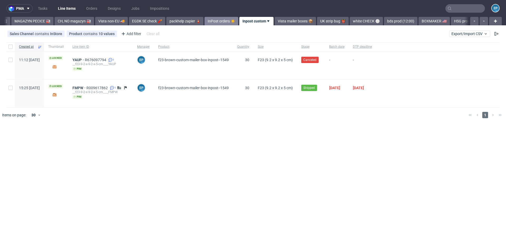
scroll to position [0, 140]
click at [274, 23] on link "Vista mailer boxes 📦" at bounding box center [294, 21] width 41 height 8
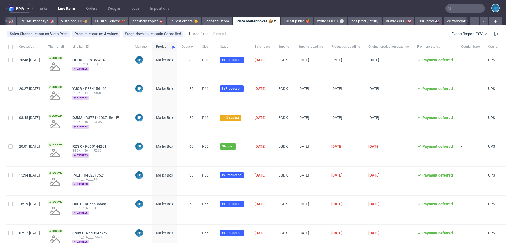
click at [281, 23] on link "UK strip bug 👹" at bounding box center [297, 21] width 32 height 8
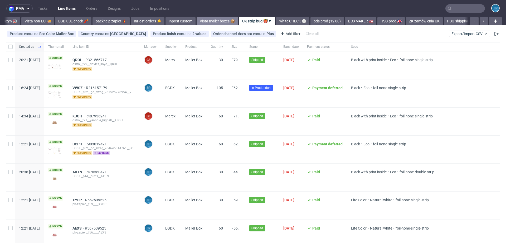
scroll to position [0, 217]
click at [470, 38] on div "Product contains Eco Color Mailer Box Country contains United Kingdom Product f…" at bounding box center [253, 33] width 506 height 13
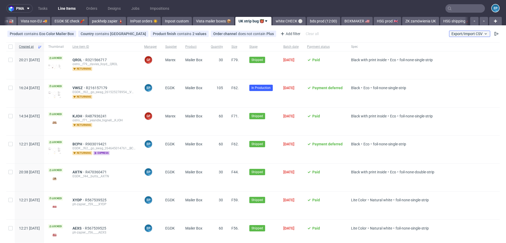
click at [467, 34] on span "Export/Import CSV" at bounding box center [469, 34] width 36 height 4
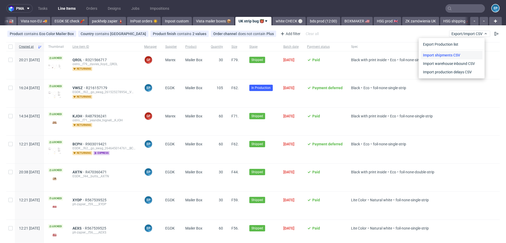
click at [458, 51] on link "Import shipments CSV" at bounding box center [452, 55] width 62 height 8
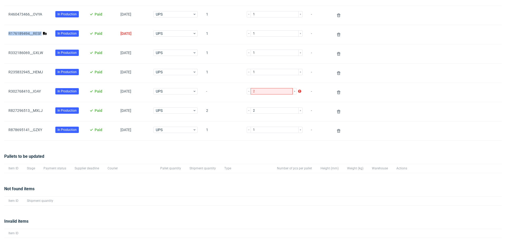
scroll to position [93, 0]
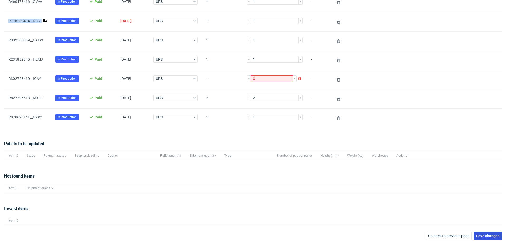
click at [476, 234] on span "Save changes" at bounding box center [487, 236] width 23 height 4
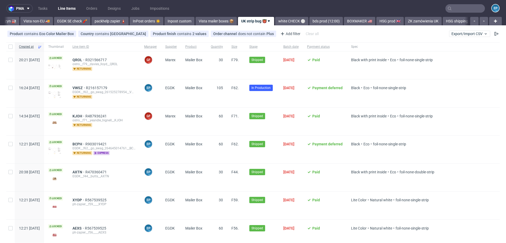
scroll to position [0, 217]
click at [463, 8] on input "text" at bounding box center [465, 8] width 40 height 8
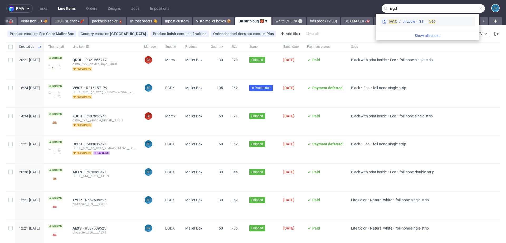
type input "ivgd"
click at [391, 23] on span "IVGD" at bounding box center [393, 21] width 8 height 4
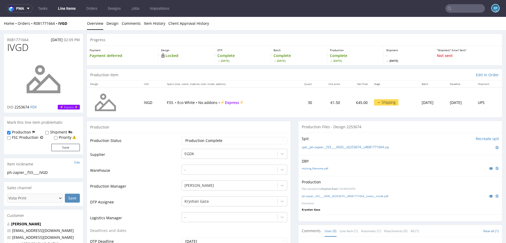
click at [69, 10] on link "Line Items" at bounding box center [67, 8] width 24 height 8
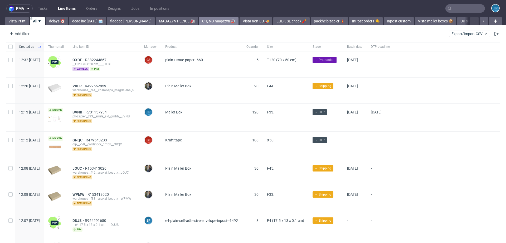
click at [199, 18] on link "CH, NO magazyn 🏭" at bounding box center [219, 21] width 40 height 8
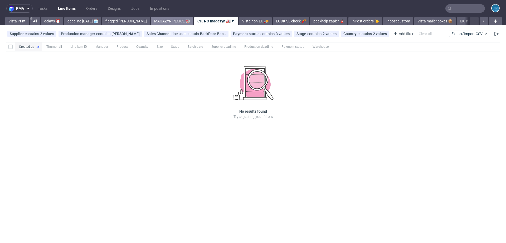
click at [161, 18] on link "MAGAZYN PECICE 🏭" at bounding box center [172, 21] width 42 height 8
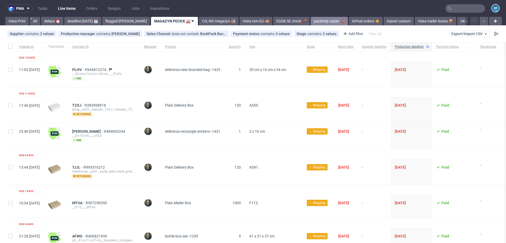
click at [311, 20] on link "packhelp zapier 🧯" at bounding box center [329, 21] width 37 height 8
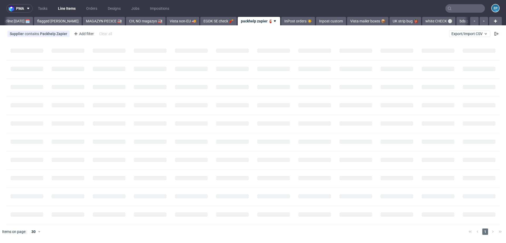
scroll to position [0, 71]
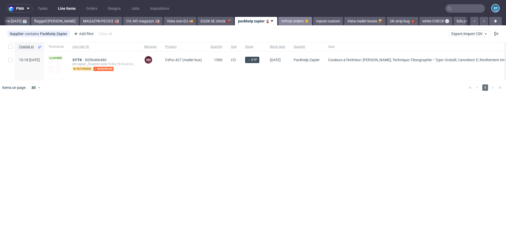
click at [278, 22] on link "InPost orders ☀️" at bounding box center [295, 21] width 34 height 8
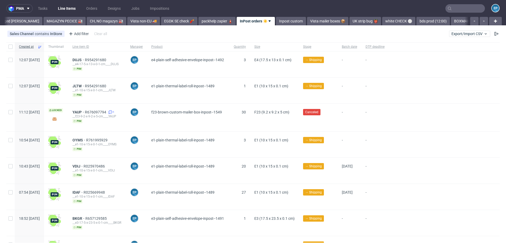
click at [276, 22] on link "Inpost custom" at bounding box center [291, 21] width 30 height 8
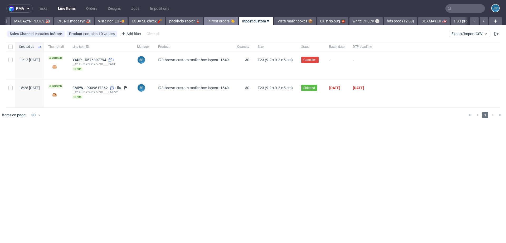
click at [274, 22] on link "Vista mailer boxes 📦" at bounding box center [294, 21] width 41 height 8
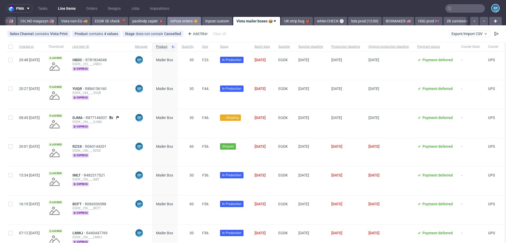
click at [281, 22] on link "UK strip bug 👹" at bounding box center [297, 21] width 32 height 8
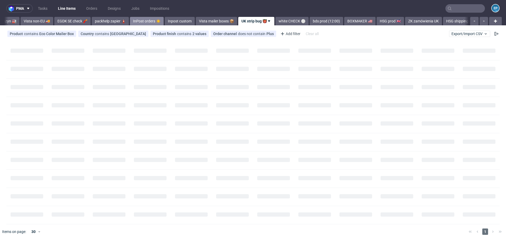
click at [275, 22] on link "white CHECK ⚪️" at bounding box center [291, 21] width 33 height 8
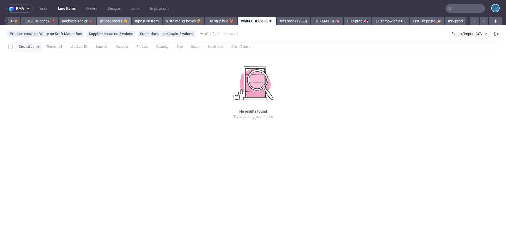
click at [277, 22] on link "bds prod (12:00)" at bounding box center [293, 21] width 33 height 8
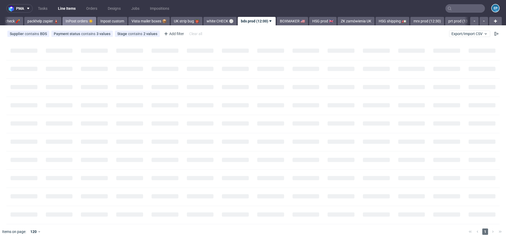
click at [277, 22] on link "BOXMAKER 🇺🇸" at bounding box center [292, 21] width 31 height 8
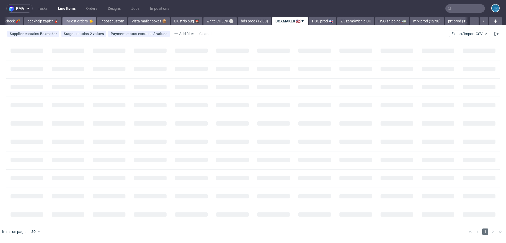
scroll to position [0, 314]
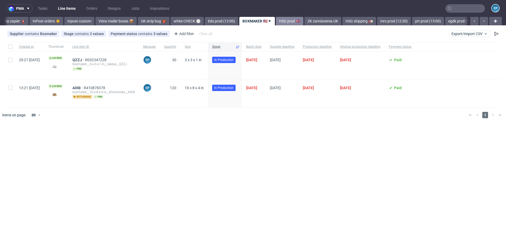
click at [276, 21] on link "HSG prod 🇬🇧" at bounding box center [289, 21] width 27 height 8
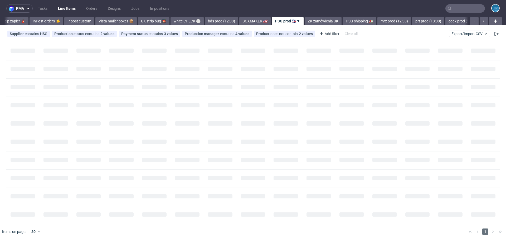
scroll to position [0, 345]
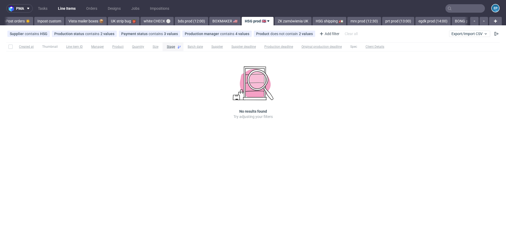
click at [274, 21] on link "ZK zamówienia UK" at bounding box center [292, 21] width 37 height 8
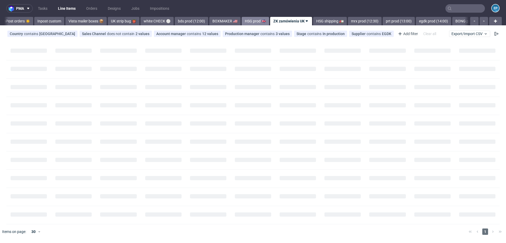
scroll to position [0, 378]
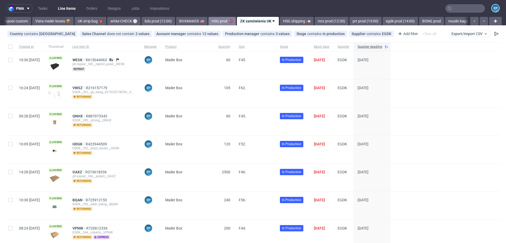
click at [280, 21] on link "HSG shipping 🚛" at bounding box center [297, 21] width 34 height 8
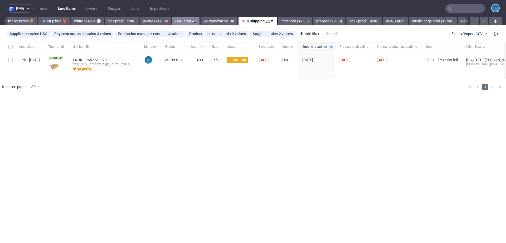
click at [278, 21] on link "mrx prod (12:30)" at bounding box center [295, 21] width 34 height 8
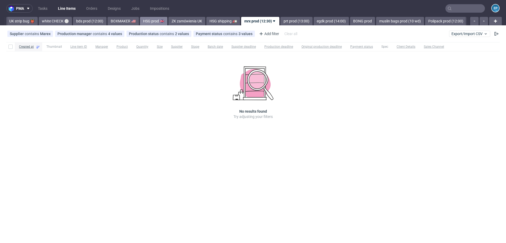
scroll to position [0, 449]
click at [273, 26] on div "pma Tasks Line Items Orders Designs Jobs Impositions EP Vista Print All delays …" at bounding box center [253, 121] width 506 height 243
click at [278, 24] on link "prt prod (13:00)" at bounding box center [294, 21] width 32 height 8
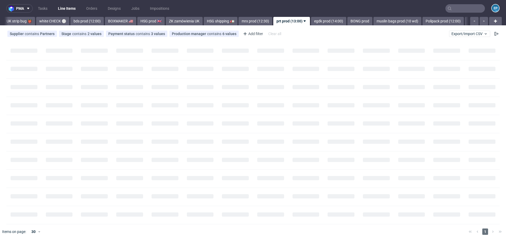
scroll to position [0, 483]
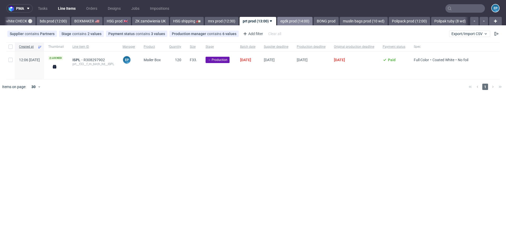
click at [279, 21] on link "egdk prod (14:00)" at bounding box center [294, 21] width 35 height 8
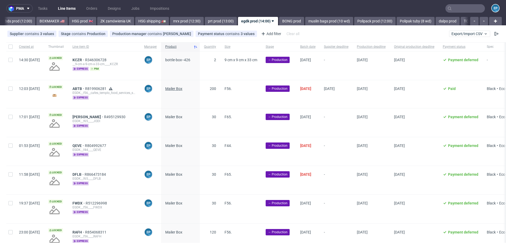
click at [182, 89] on span "Mailer Box" at bounding box center [173, 88] width 17 height 4
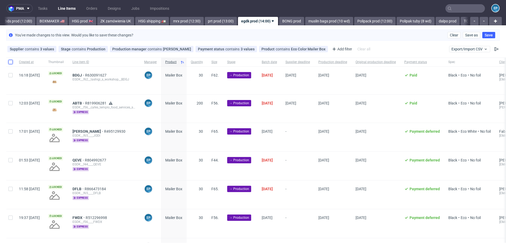
click at [11, 61] on input "checkbox" at bounding box center [10, 62] width 4 height 4
checkbox input "true"
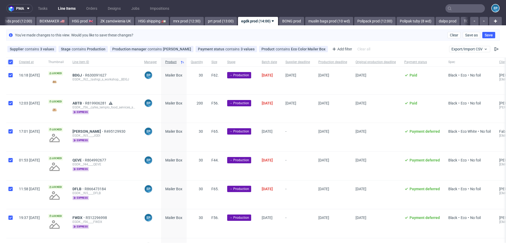
checkbox input "true"
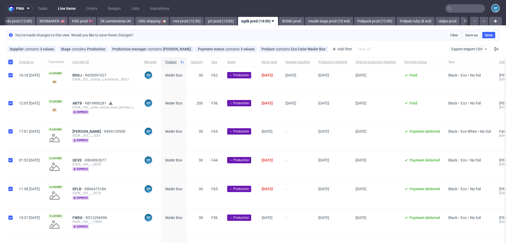
checkbox input "true"
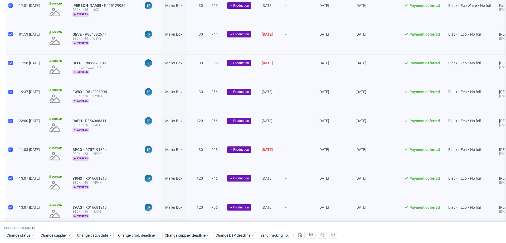
scroll to position [203, 0]
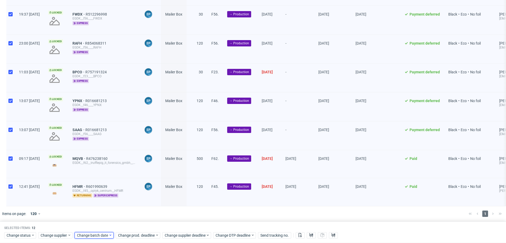
click at [94, 236] on span "Change batch date" at bounding box center [93, 234] width 32 height 5
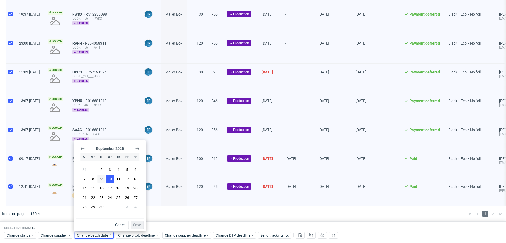
click at [106, 181] on button "10" at bounding box center [110, 179] width 8 height 8
click at [103, 181] on button "9" at bounding box center [101, 179] width 8 height 8
click at [140, 226] on span "Save" at bounding box center [137, 225] width 8 height 4
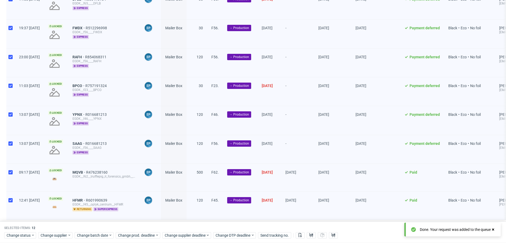
scroll to position [190, 0]
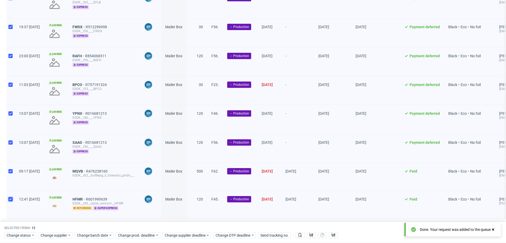
click at [9, 197] on input "checkbox" at bounding box center [10, 199] width 4 height 4
checkbox input "false"
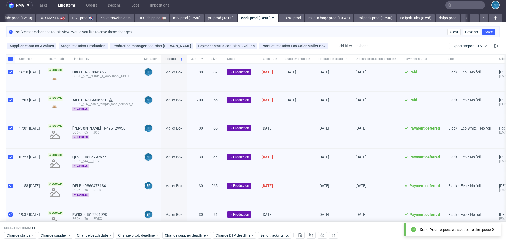
scroll to position [0, 0]
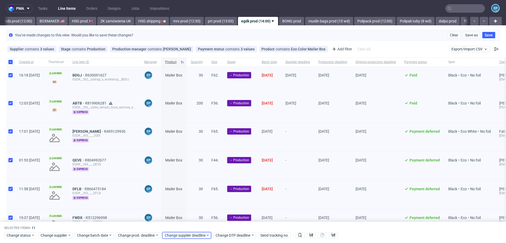
click at [194, 235] on span "Change supplier deadline" at bounding box center [185, 234] width 41 height 5
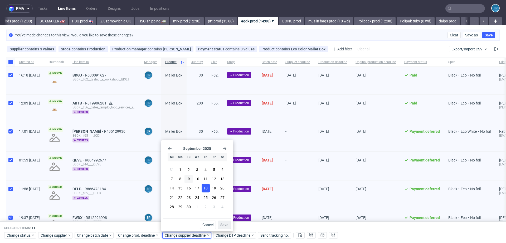
click at [208, 190] on button "18" at bounding box center [205, 188] width 8 height 8
click at [222, 227] on button "Save" at bounding box center [224, 224] width 13 height 8
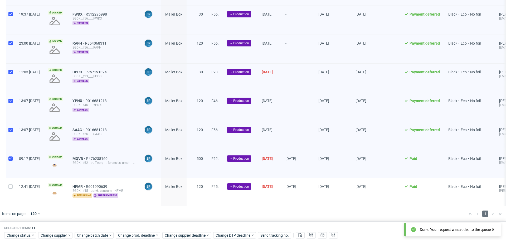
scroll to position [203, 0]
click at [130, 235] on span "Change prod. deadline" at bounding box center [136, 234] width 37 height 5
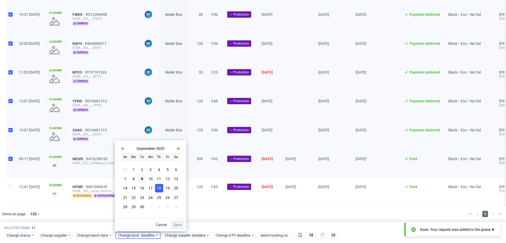
click at [158, 192] on button "18" at bounding box center [159, 188] width 8 height 8
click at [177, 224] on span "Save" at bounding box center [178, 225] width 8 height 4
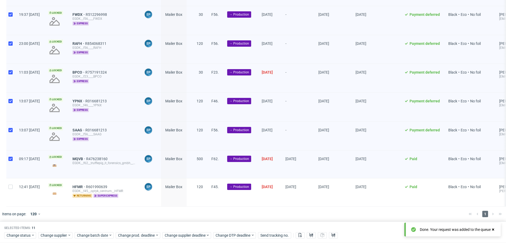
scroll to position [0, 0]
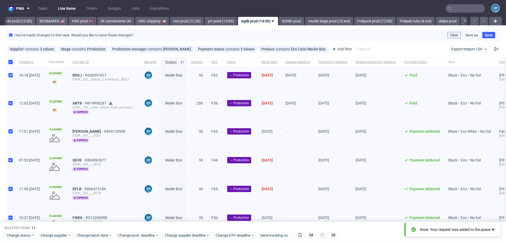
click at [450, 33] on span "Clear" at bounding box center [454, 35] width 8 height 4
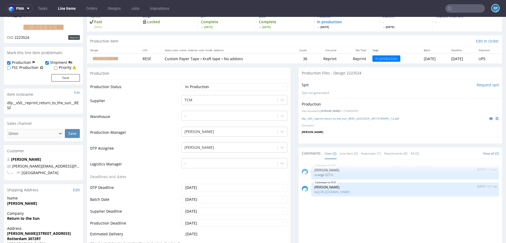
scroll to position [50, 0]
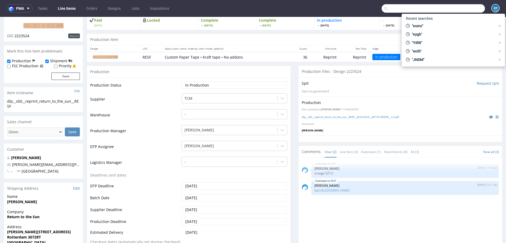
click at [452, 5] on input "text" at bounding box center [432, 8] width 103 height 8
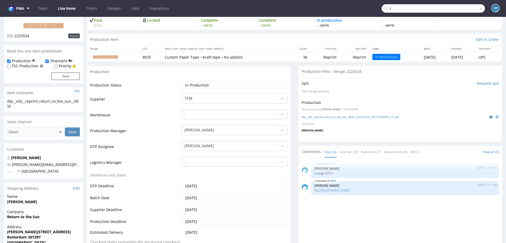
type input "i"
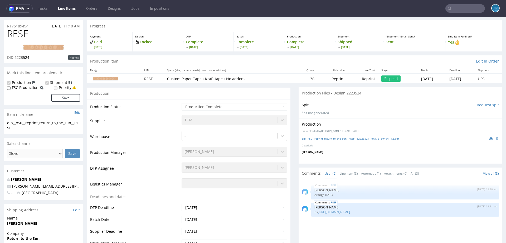
scroll to position [55, 0]
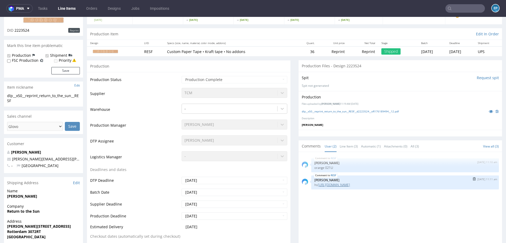
click at [343, 183] on link "[URL][DOMAIN_NAME]" at bounding box center [334, 184] width 32 height 4
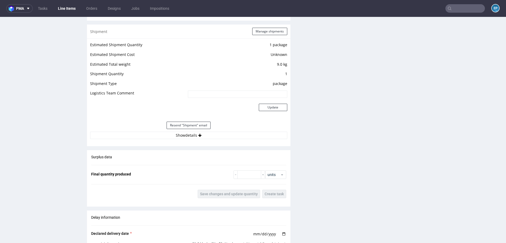
scroll to position [591, 0]
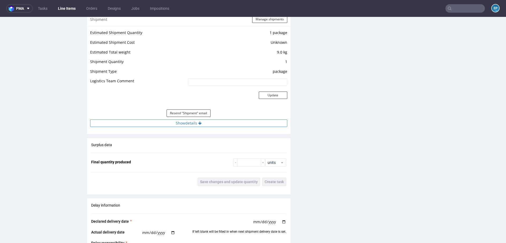
click at [223, 125] on button "Show details" at bounding box center [188, 122] width 197 height 7
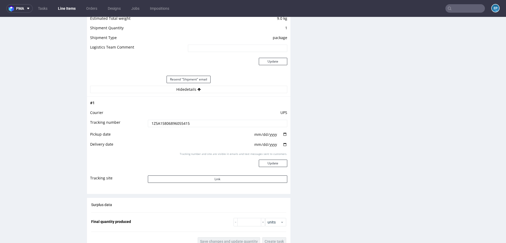
scroll to position [631, 0]
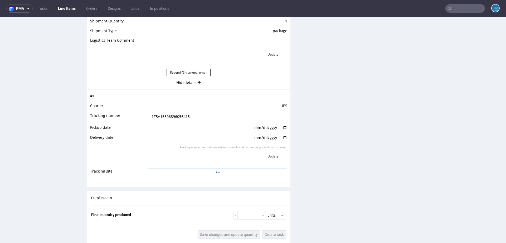
click at [214, 169] on button "Link" at bounding box center [217, 171] width 139 height 7
click at [475, 8] on input "text" at bounding box center [465, 8] width 40 height 8
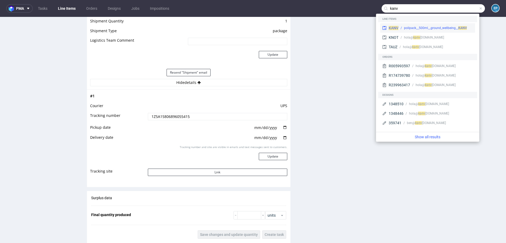
type input "kanv"
click at [423, 24] on div "KANV polipack__500ml__ground_wellbeing__ KANV" at bounding box center [427, 27] width 95 height 9
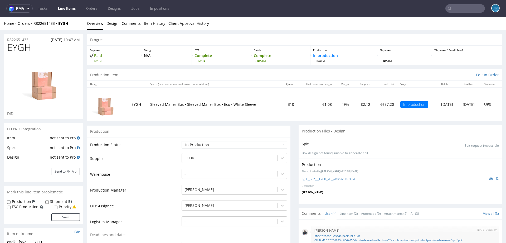
click at [66, 7] on link "Line Items" at bounding box center [67, 8] width 24 height 8
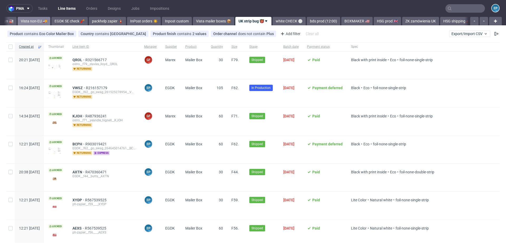
click at [26, 21] on link "Vista non-EU 🚚" at bounding box center [34, 21] width 33 height 8
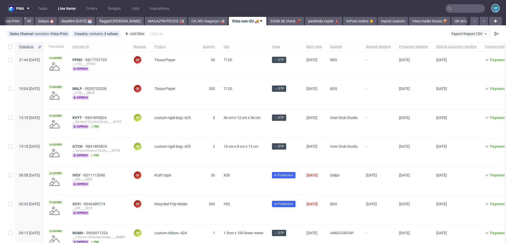
scroll to position [0, 1]
click at [29, 21] on link "All" at bounding box center [34, 21] width 10 height 8
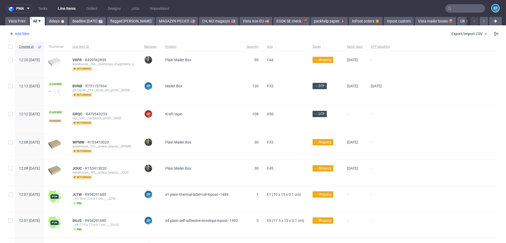
click at [24, 35] on div "Add filter" at bounding box center [18, 34] width 23 height 8
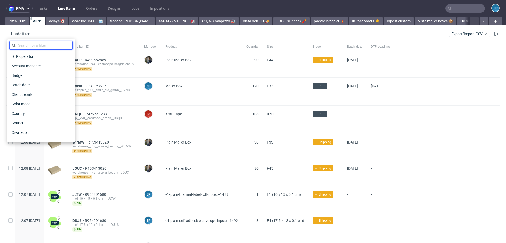
click at [32, 45] on input "text" at bounding box center [40, 45] width 63 height 8
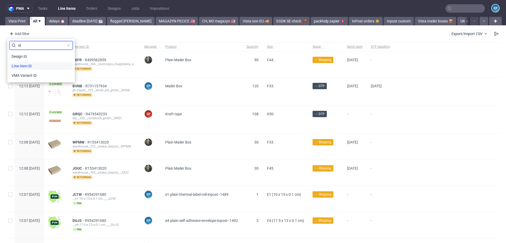
type input "id"
click at [43, 66] on div "Line item ID" at bounding box center [40, 65] width 63 height 7
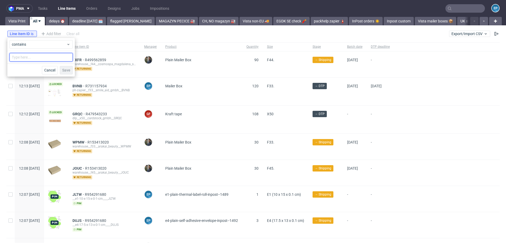
click at [38, 60] on input "text" at bounding box center [40, 57] width 63 height 8
type input "EYGH"
click at [67, 70] on span "Save" at bounding box center [66, 70] width 8 height 4
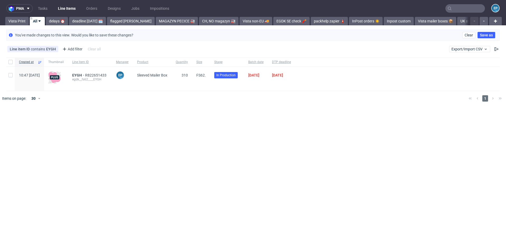
click at [13, 75] on div at bounding box center [10, 79] width 8 height 24
checkbox input "true"
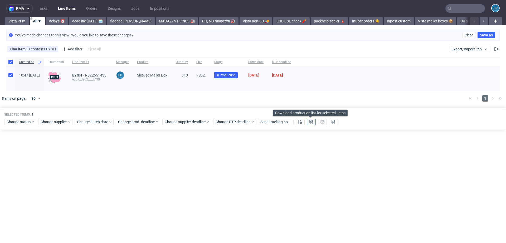
click at [309, 121] on use at bounding box center [311, 122] width 4 height 4
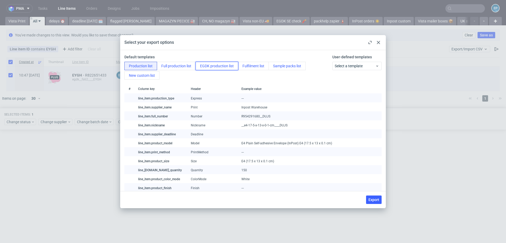
click at [210, 64] on button "EGDK production list" at bounding box center [216, 66] width 43 height 8
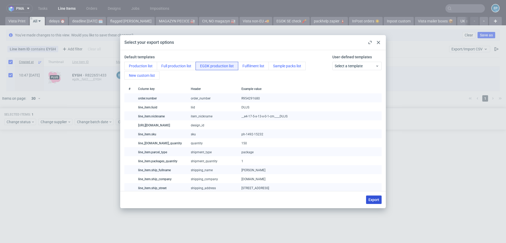
click at [374, 201] on span "Export" at bounding box center [373, 200] width 11 height 4
checkbox input "false"
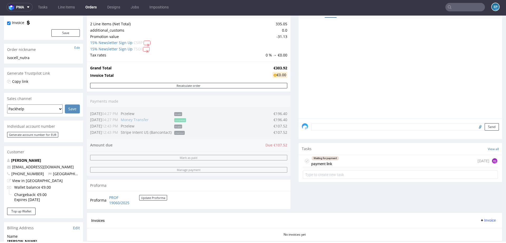
scroll to position [58, 0]
click at [341, 163] on div "Waiting for payment payment link [DATE] AŁ" at bounding box center [400, 160] width 195 height 12
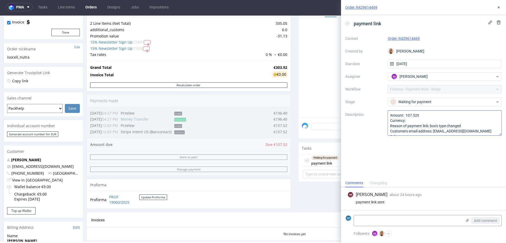
scroll to position [6, 0]
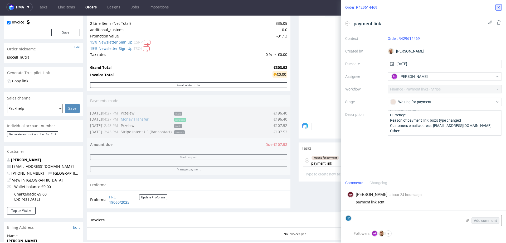
click at [497, 7] on icon at bounding box center [498, 7] width 4 height 4
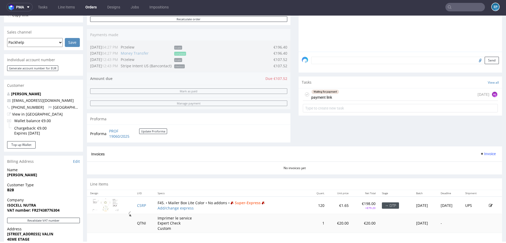
scroll to position [144, 0]
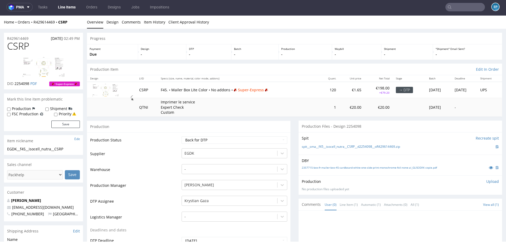
click at [48, 109] on div "Shipment" at bounding box center [58, 108] width 27 height 5
click at [47, 108] on input "Shipment" at bounding box center [46, 109] width 3 height 4
checkbox input "true"
click at [68, 124] on button "Save" at bounding box center [65, 123] width 28 height 7
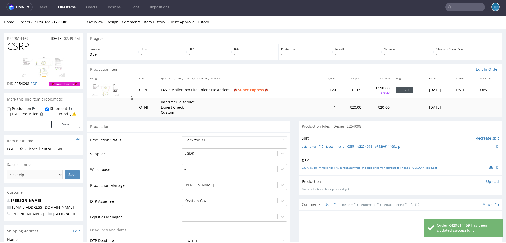
click at [24, 108] on label "Production" at bounding box center [21, 108] width 19 height 5
click at [11, 108] on input "Production" at bounding box center [8, 109] width 3 height 4
checkbox input "true"
click at [58, 127] on button "Save" at bounding box center [65, 123] width 28 height 7
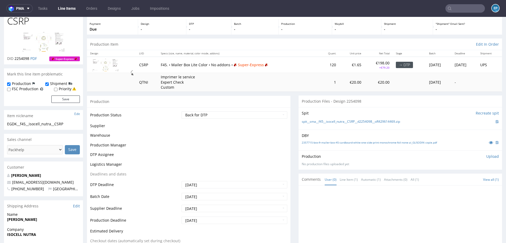
scroll to position [38, 0]
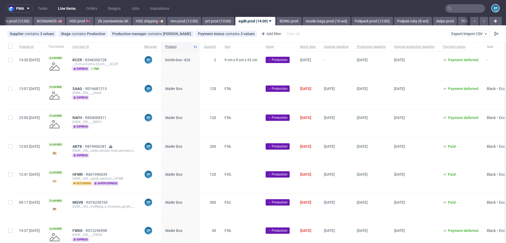
scroll to position [0, 520]
click at [202, 22] on link "prt prod (13:00)" at bounding box center [218, 21] width 32 height 8
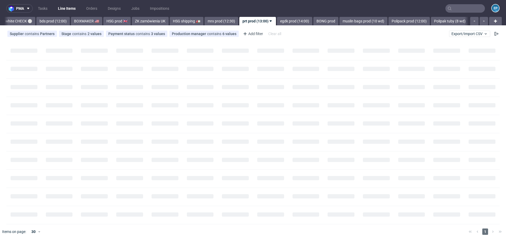
scroll to position [0, 483]
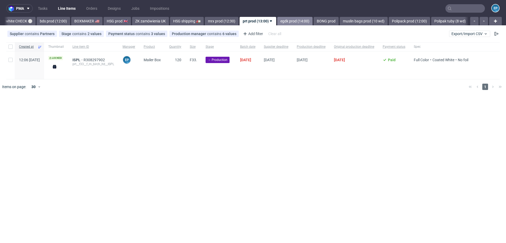
click at [277, 21] on link "egdk prod (14:00)" at bounding box center [294, 21] width 35 height 8
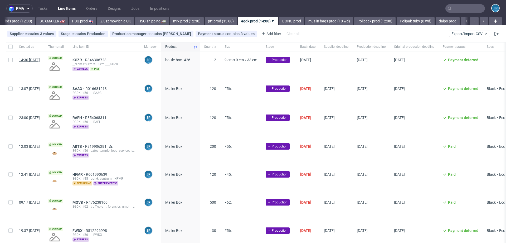
click at [23, 61] on span "14:30 Wed 03.09.2025" at bounding box center [29, 60] width 21 height 4
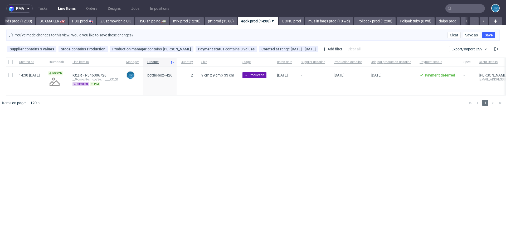
click at [456, 31] on div "You've made changes to this view. Would you like to save these changes? Clear S…" at bounding box center [252, 35] width 493 height 11
click at [456, 32] on button "Clear" at bounding box center [453, 35] width 13 height 6
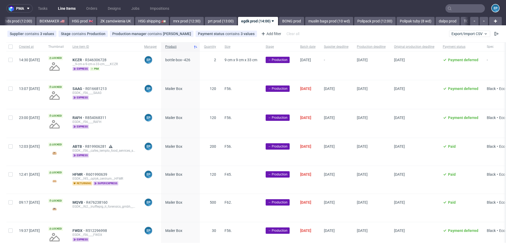
click at [9, 62] on div at bounding box center [10, 65] width 8 height 28
checkbox input "true"
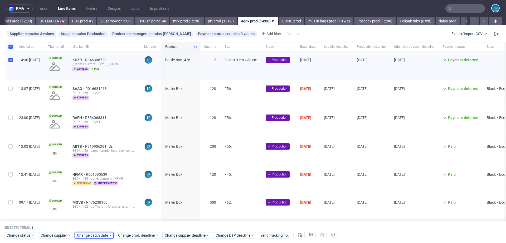
click at [96, 234] on span "Change batch date" at bounding box center [93, 234] width 32 height 5
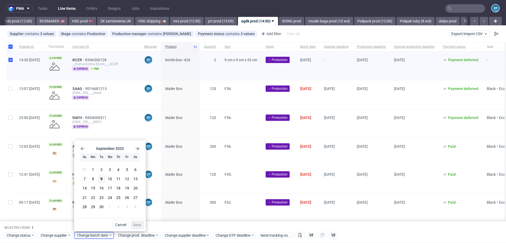
click at [105, 178] on section "31 1 2 3 4 5 6 7 8 9 10 11 12 13 14 15 16 17 18 19 20 21 22 23 24 25 26 27 28 2…" at bounding box center [109, 188] width 59 height 46
click at [101, 179] on span "9" at bounding box center [101, 178] width 2 height 5
click at [140, 224] on span "Save" at bounding box center [137, 225] width 8 height 4
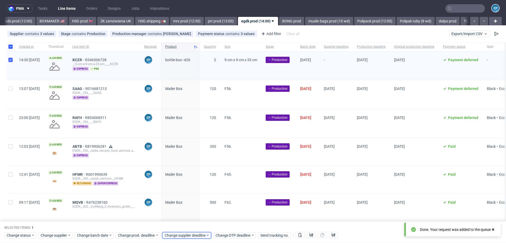
click at [181, 236] on span "Change supplier deadline" at bounding box center [185, 234] width 41 height 5
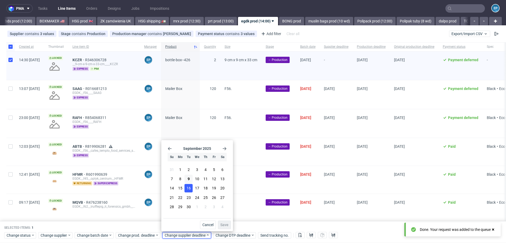
click at [189, 185] on span "16" at bounding box center [188, 187] width 4 height 5
click at [222, 222] on button "Save" at bounding box center [224, 224] width 13 height 8
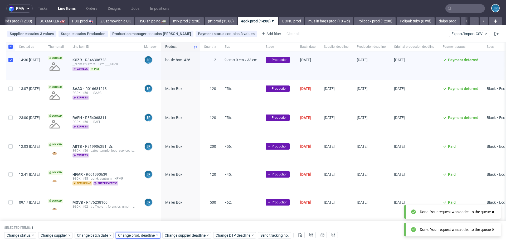
click at [134, 235] on span "Change prod. deadline" at bounding box center [136, 234] width 37 height 5
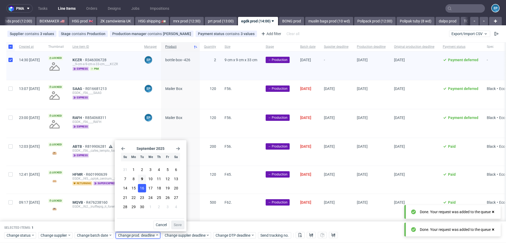
click at [139, 186] on button "16" at bounding box center [142, 188] width 8 height 8
click at [180, 223] on span "Save" at bounding box center [178, 225] width 8 height 4
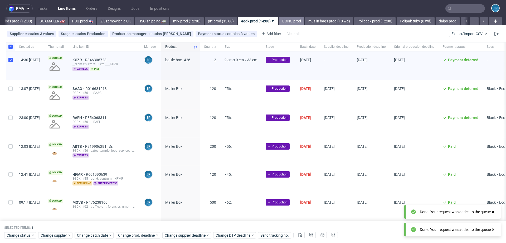
click at [279, 22] on link "BONG prod" at bounding box center [291, 21] width 25 height 8
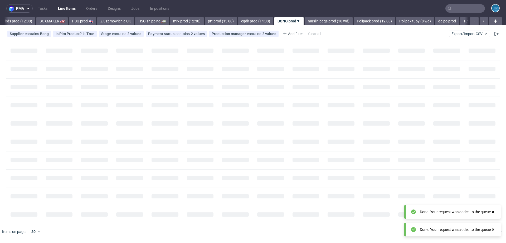
scroll to position [0, 548]
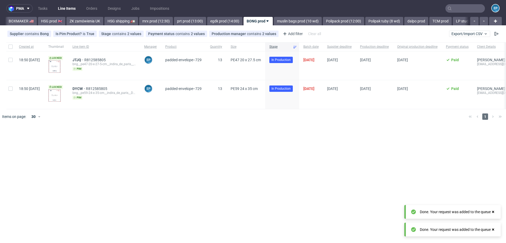
click at [274, 22] on link "muslin bags prod (10 wd)" at bounding box center [298, 21] width 48 height 8
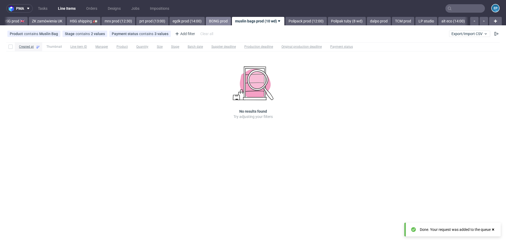
click at [285, 22] on link "Polipack prod (12:00)" at bounding box center [305, 21] width 41 height 8
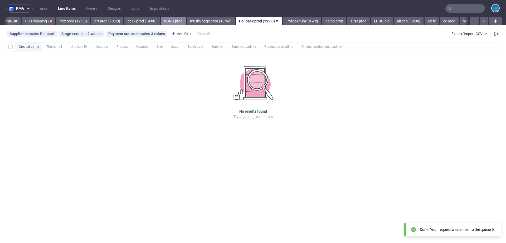
scroll to position [0, 632]
click at [282, 22] on link "Polipak tuby (8 wd)" at bounding box center [301, 21] width 38 height 8
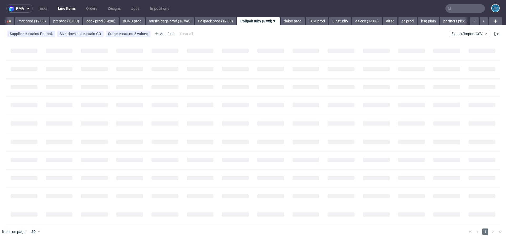
scroll to position [0, 672]
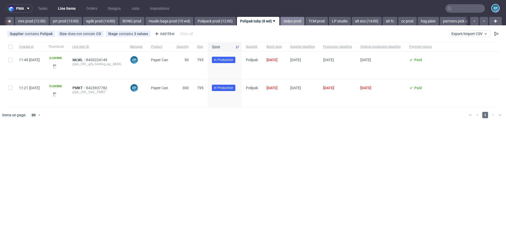
click at [280, 22] on link "dalpo prod" at bounding box center [292, 21] width 24 height 8
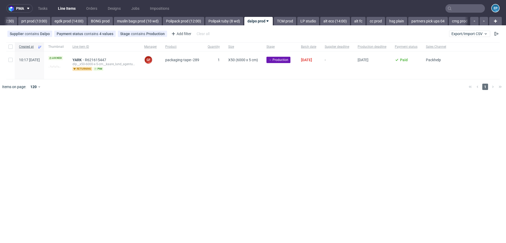
click at [274, 22] on link "TCM prod" at bounding box center [285, 21] width 22 height 8
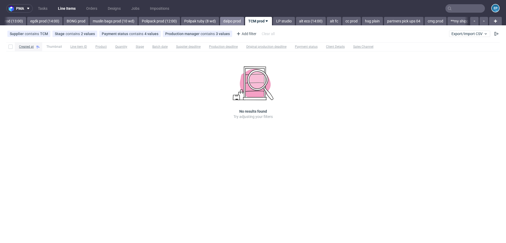
click at [273, 22] on link "LP studio" at bounding box center [284, 21] width 22 height 8
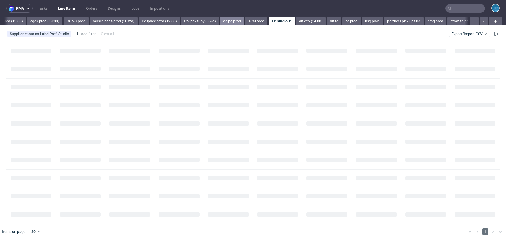
scroll to position [0, 751]
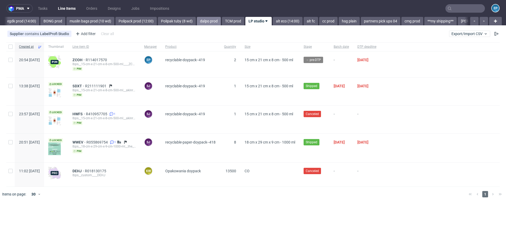
click at [273, 22] on link "alt eco (14:00)" at bounding box center [288, 21] width 30 height 8
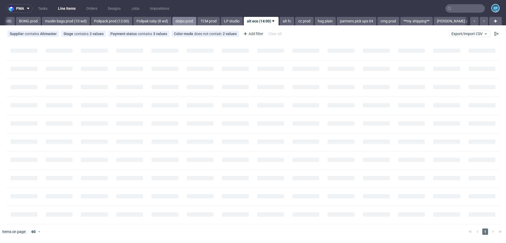
scroll to position [0, 778]
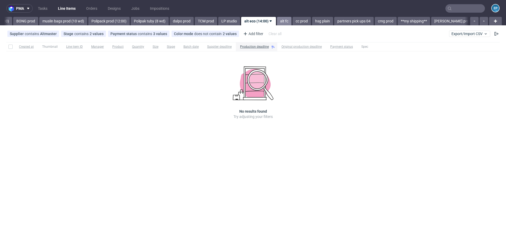
click at [277, 22] on link "alt fc" at bounding box center [284, 21] width 14 height 8
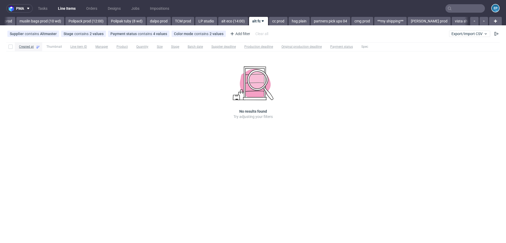
click at [269, 22] on link "cc prod" at bounding box center [278, 21] width 18 height 8
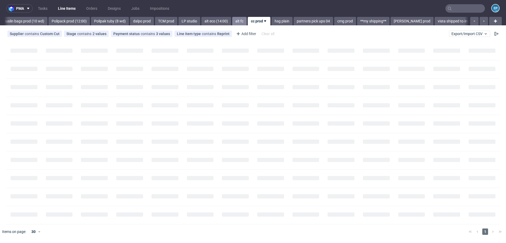
scroll to position [0, 819]
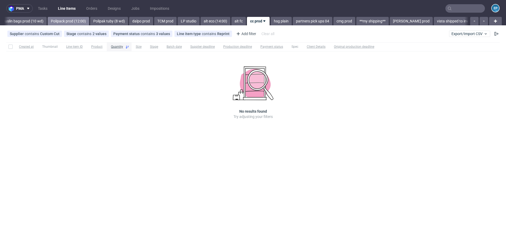
click at [55, 22] on link "Polipack prod (12:00)" at bounding box center [68, 21] width 41 height 8
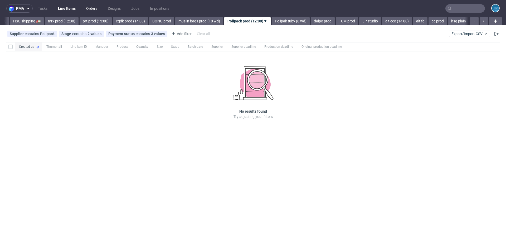
scroll to position [0, 632]
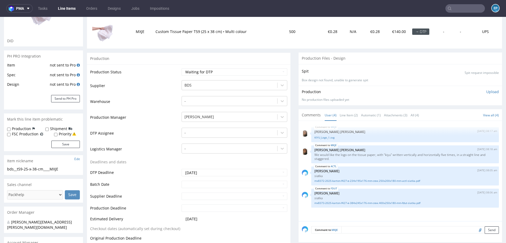
scroll to position [75, 0]
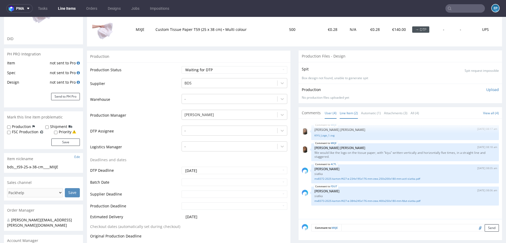
click at [347, 113] on link "Line Item (2)" at bounding box center [349, 112] width 18 height 11
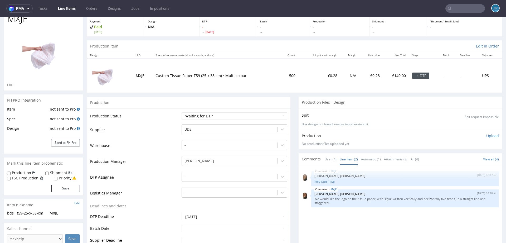
scroll to position [0, 0]
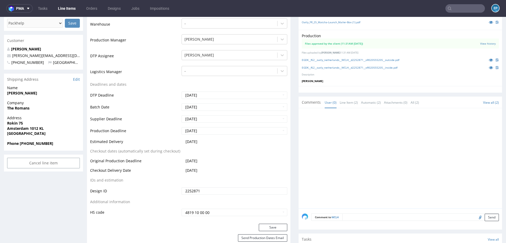
scroll to position [149, 0]
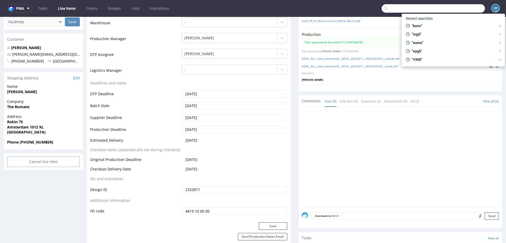
click at [455, 9] on input "text" at bounding box center [432, 8] width 103 height 8
paste input "YSJB."
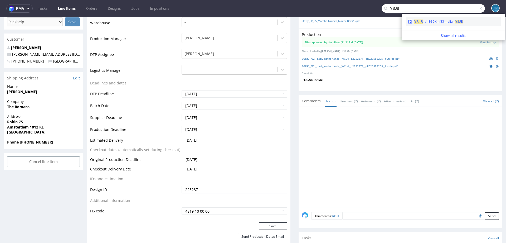
type input "YSJB"
click at [418, 19] on span "YSJB" at bounding box center [418, 21] width 9 height 4
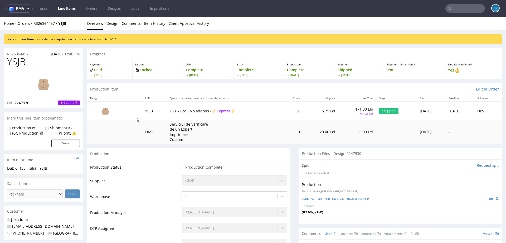
click at [114, 39] on link "BVEZ" at bounding box center [113, 39] width 8 height 4
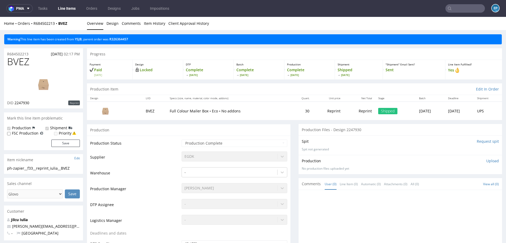
click at [80, 39] on link "YSJB" at bounding box center [78, 39] width 7 height 4
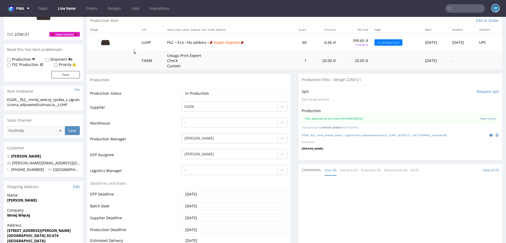
scroll to position [55, 0]
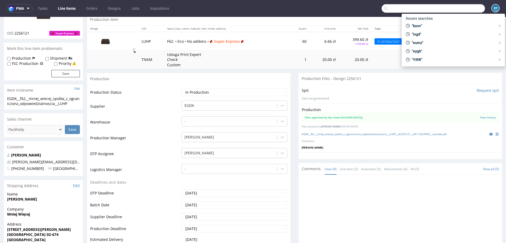
click at [464, 8] on input "text" at bounding box center [432, 8] width 103 height 8
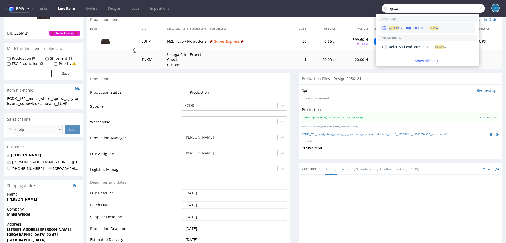
type input "qsxw"
click at [413, 27] on div "cmg__custom____ QSXW" at bounding box center [421, 28] width 34 height 5
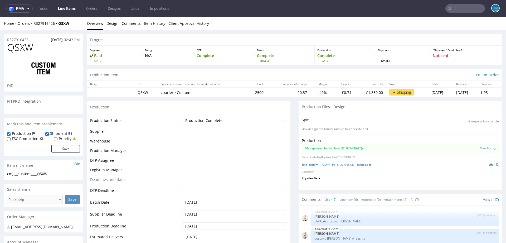
scroll to position [40, 0]
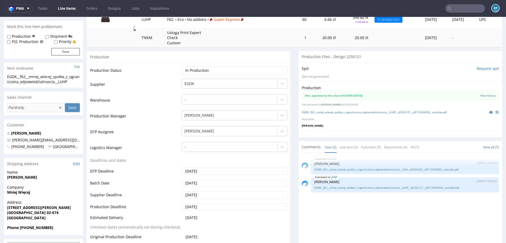
scroll to position [99, 0]
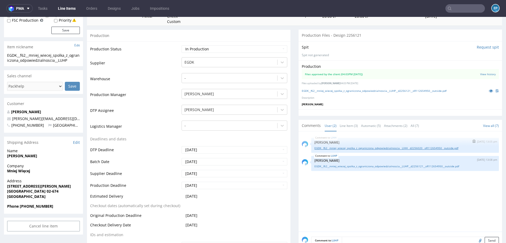
click at [347, 148] on link "EGDK__f62__mniej_wiecej_spolka_z_ograniczona_odpowiedzialnoscia__LIHH__d2256020…" at bounding box center [404, 148] width 181 height 4
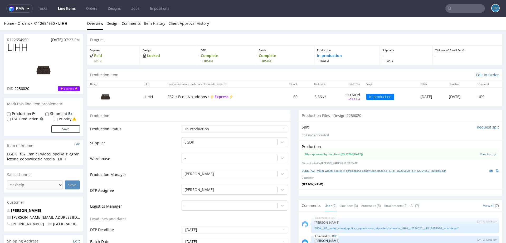
scroll to position [39, 0]
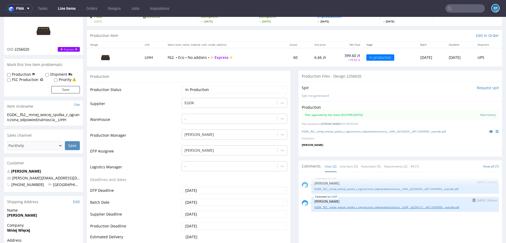
click at [379, 205] on link "EGDK__f62__mniej_wiecej_spolka_z_ograniczona_odpowiedzialnoscia__LUHP__d2256121…" at bounding box center [404, 207] width 181 height 4
drag, startPoint x: 71, startPoint y: 119, endPoint x: 59, endPoint y: 119, distance: 11.9
click at [59, 119] on div "EGDK__f62__mniej_wiecej_spolka_z_ograniczona_odpowiedzialnoscia__LIHH" at bounding box center [43, 117] width 73 height 10
click at [49, 119] on div "EGDK__f62__mniej_wiecej_spolka_z_ograniczona_odpowiedzialnoscia__LIHH" at bounding box center [43, 117] width 73 height 10
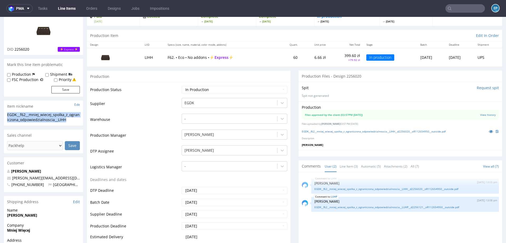
copy div "EGDK__f62__mniej_wiecej_spolka_z_ograniczona_odpowiedzialnoscia__LIHH"
